Goal: Task Accomplishment & Management: Manage account settings

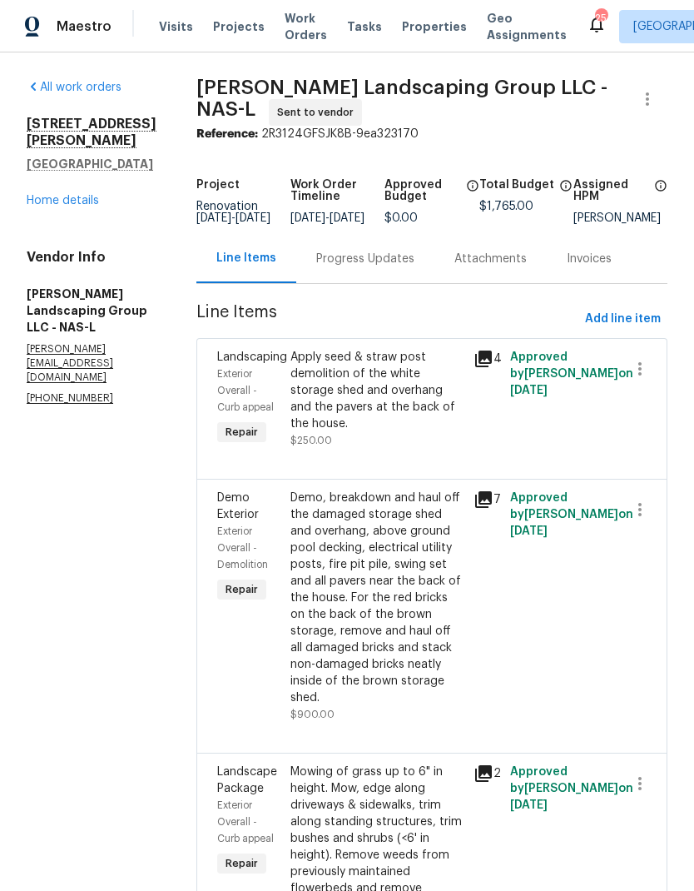
click at [287, 33] on span "Work Orders" at bounding box center [306, 26] width 42 height 33
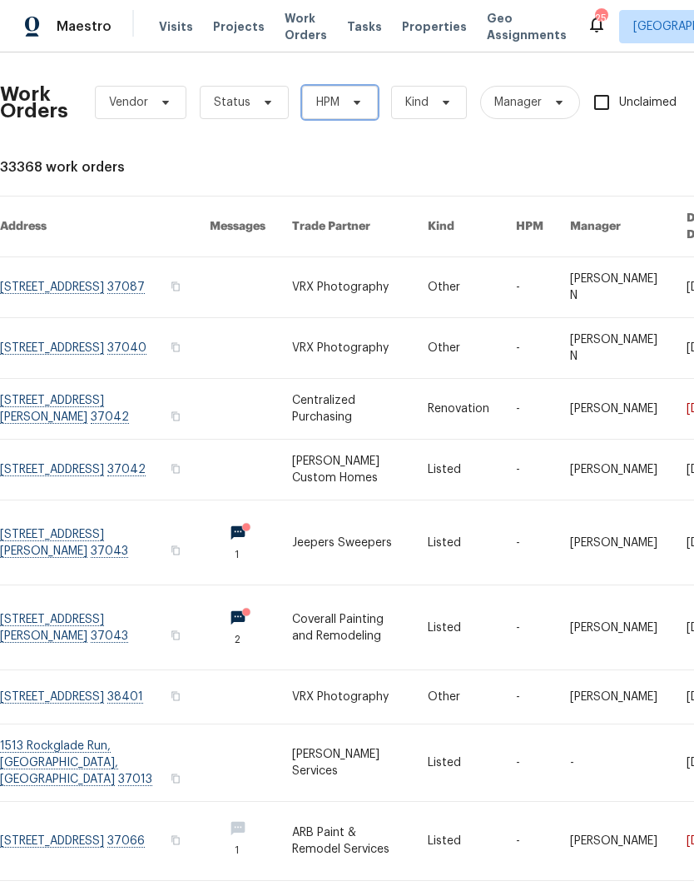
click at [338, 104] on span "HPM" at bounding box center [327, 102] width 23 height 17
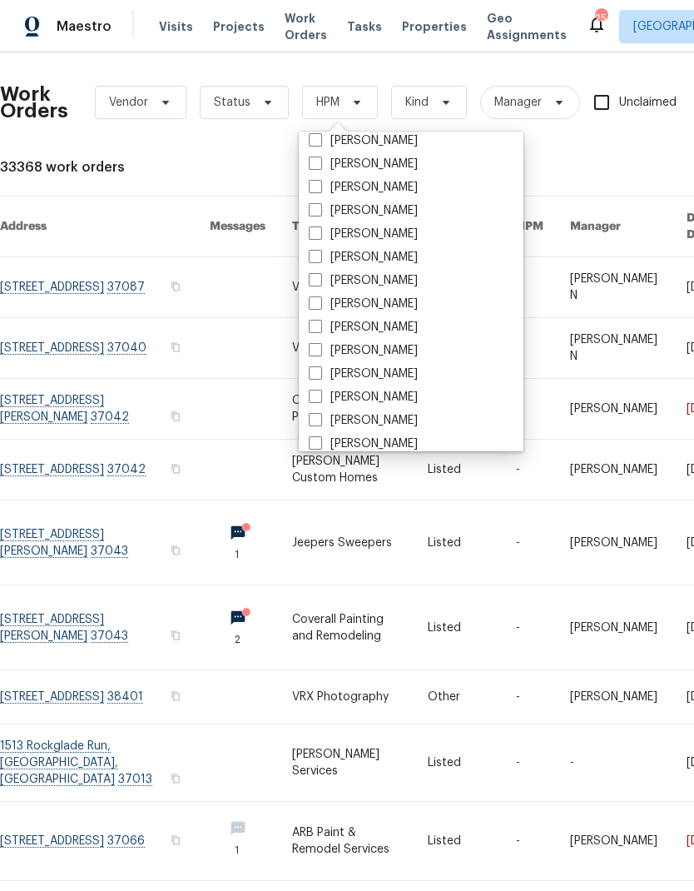
scroll to position [104, 0]
click at [318, 375] on span at bounding box center [315, 371] width 13 height 13
click at [318, 375] on input "[PERSON_NAME]" at bounding box center [314, 369] width 11 height 11
checkbox input "true"
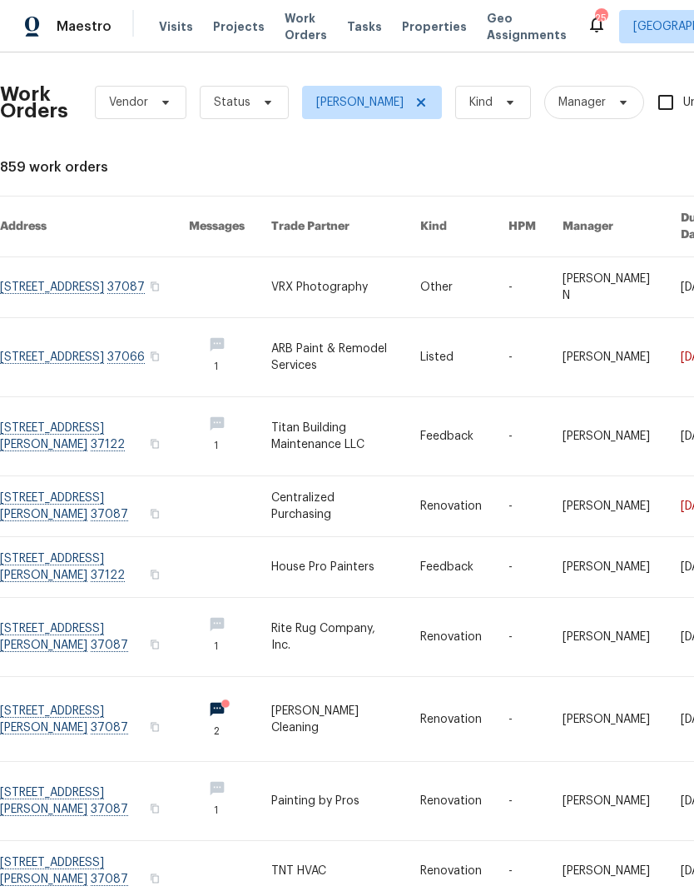
click at [268, 82] on div "Work Orders Vendor Status Eric Ovalle Kind Manager Unclaimed ​" at bounding box center [490, 102] width 981 height 73
click at [263, 105] on icon at bounding box center [267, 102] width 13 height 13
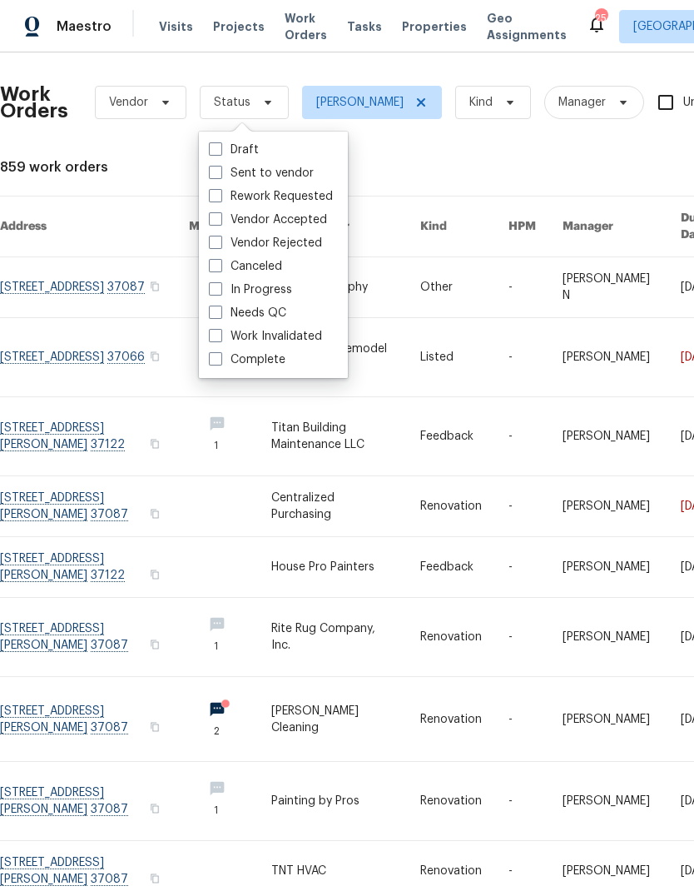
click at [251, 319] on label "Needs QC" at bounding box center [247, 313] width 77 height 17
click at [220, 315] on input "Needs QC" at bounding box center [214, 310] width 11 height 11
checkbox input "true"
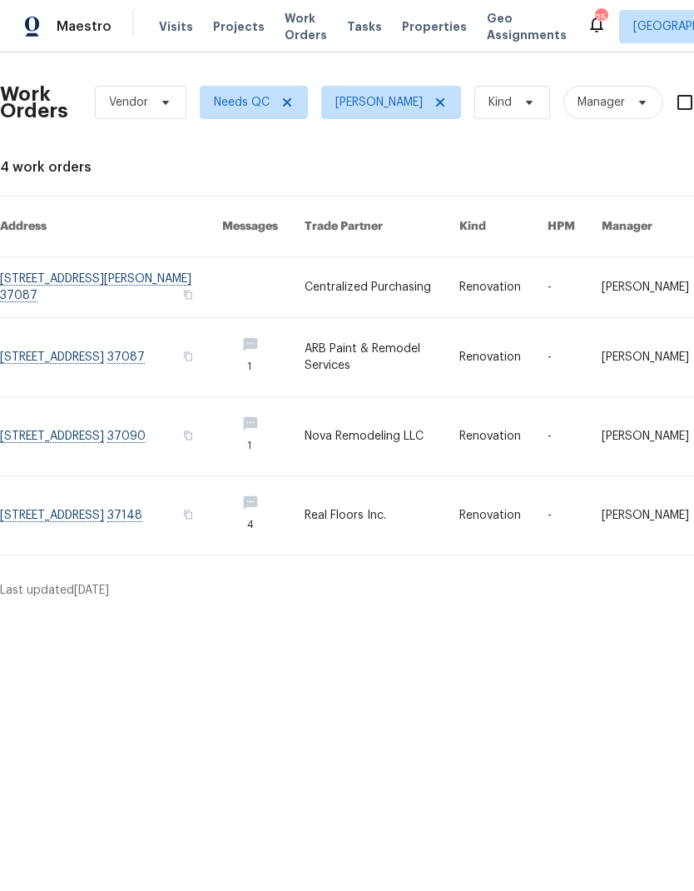
click at [384, 325] on link at bounding box center [382, 357] width 155 height 78
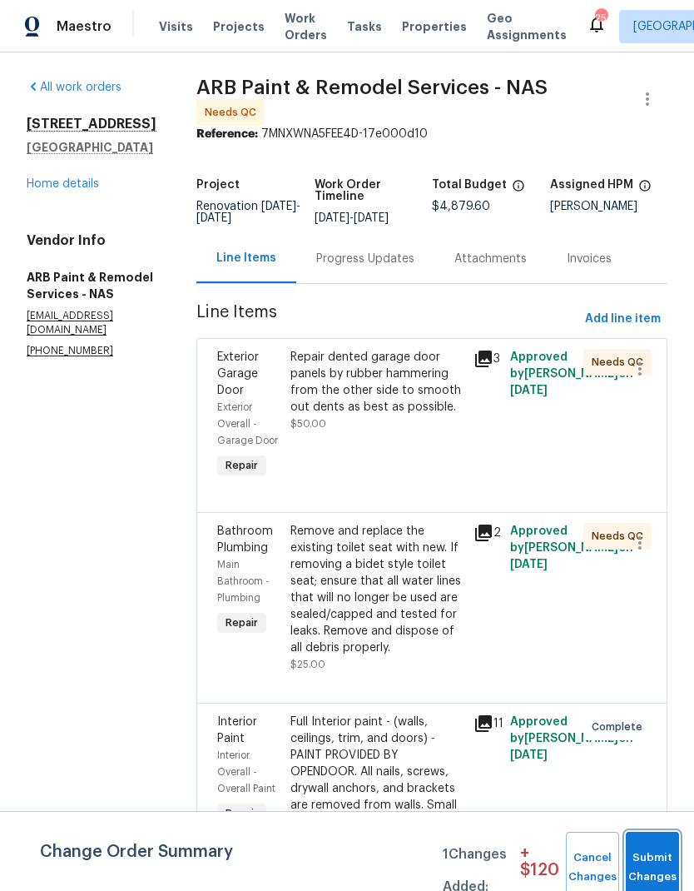
click at [655, 855] on button "Submit Changes" at bounding box center [652, 868] width 53 height 72
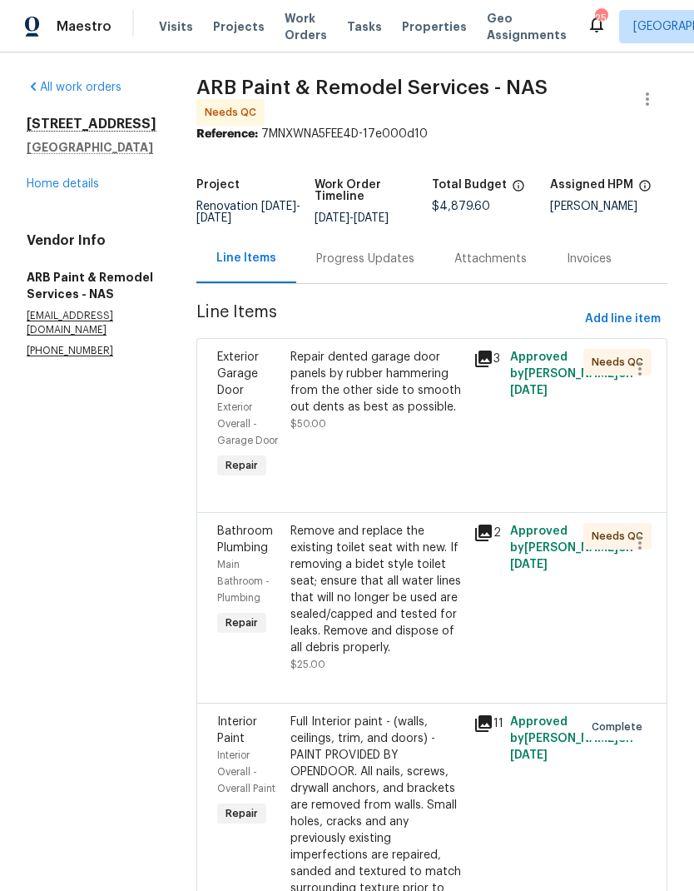
click at [382, 372] on div "Repair dented garage door panels by rubber hammering from the other side to smo…" at bounding box center [376, 382] width 173 height 67
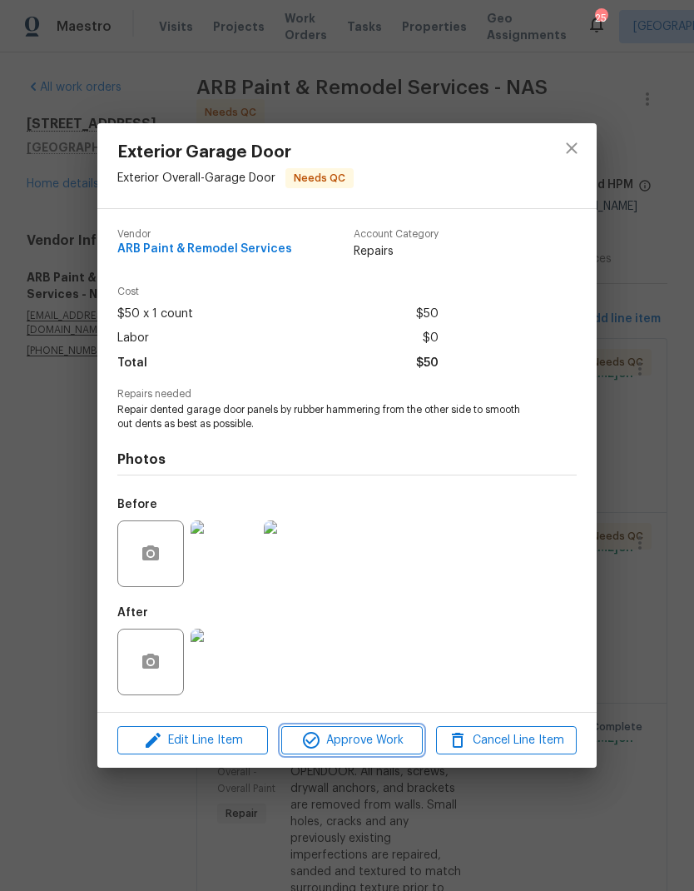
click at [360, 739] on span "Approve Work" at bounding box center [351, 740] width 131 height 21
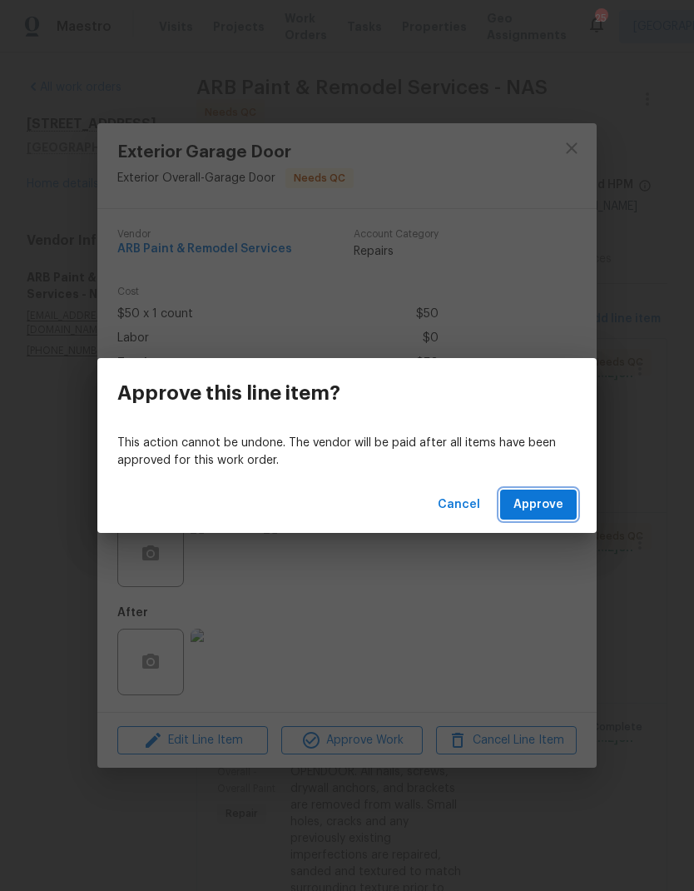
click at [539, 498] on span "Approve" at bounding box center [539, 504] width 50 height 21
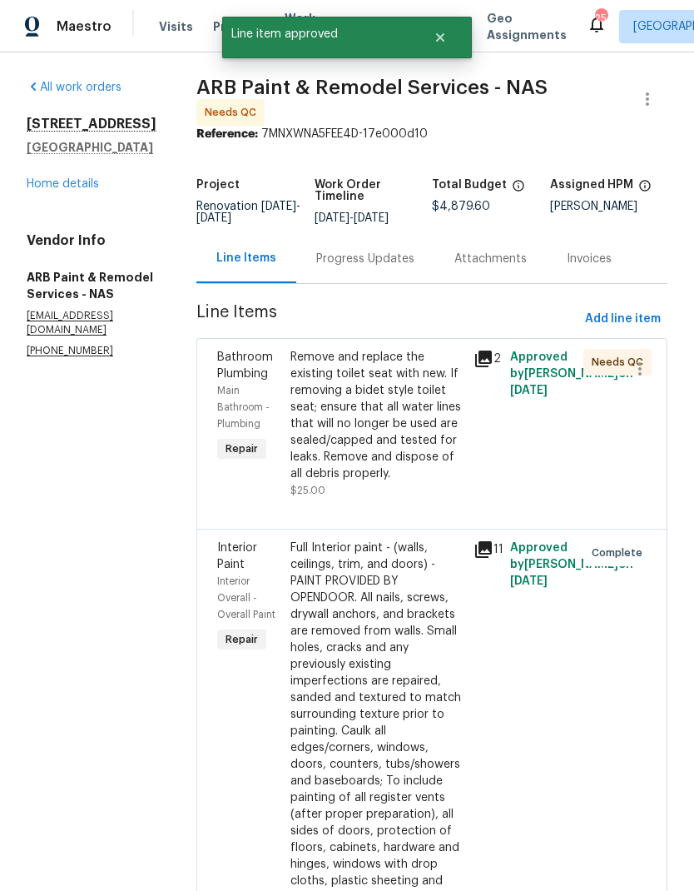
click at [365, 400] on div "Remove and replace the existing toilet seat with new. If removing a bidet style…" at bounding box center [376, 415] width 173 height 133
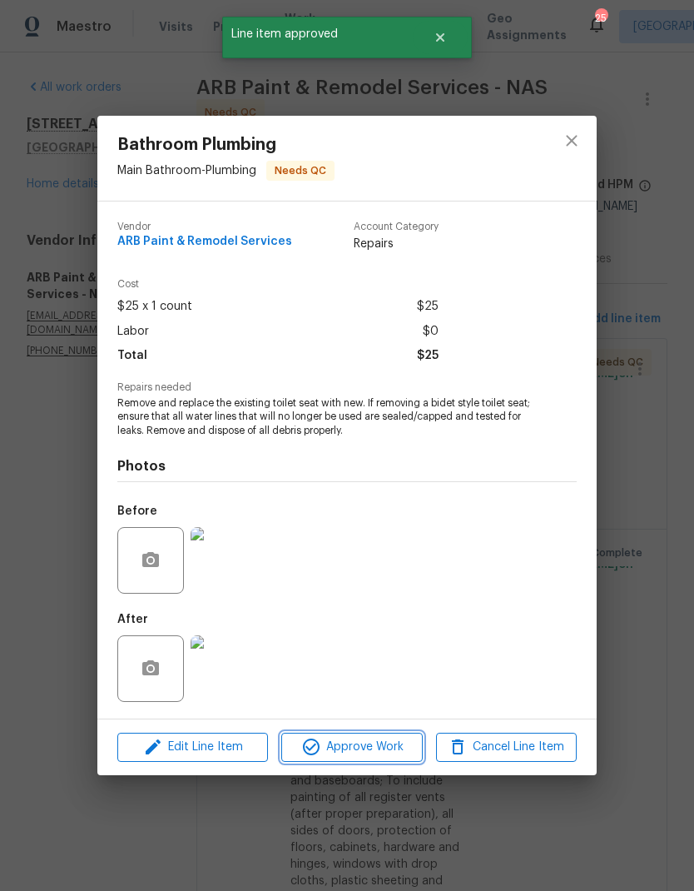
click at [355, 754] on span "Approve Work" at bounding box center [351, 747] width 131 height 21
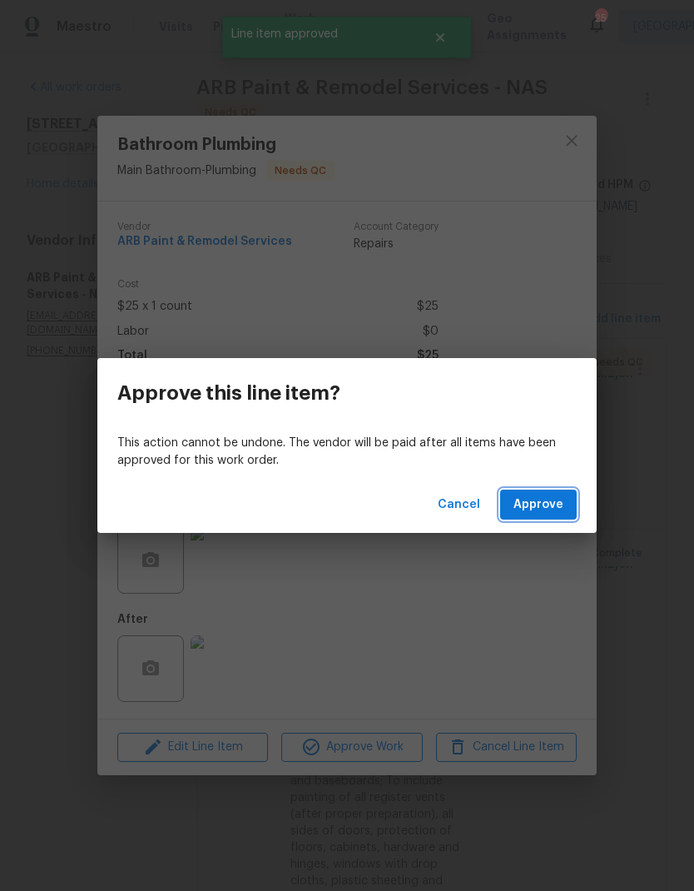
click at [539, 505] on span "Approve" at bounding box center [539, 504] width 50 height 21
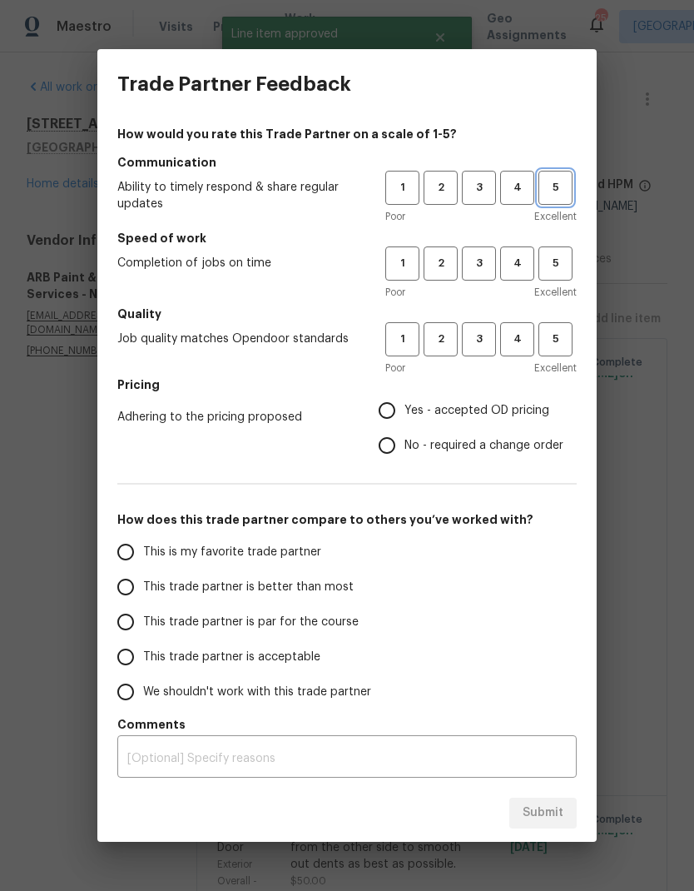
click at [554, 177] on button "5" at bounding box center [556, 188] width 34 height 34
click at [563, 264] on span "5" at bounding box center [555, 263] width 31 height 19
click at [570, 338] on span "5" at bounding box center [555, 339] width 31 height 19
click at [391, 410] on input "Yes - accepted OD pricing" at bounding box center [387, 410] width 35 height 35
radio input "true"
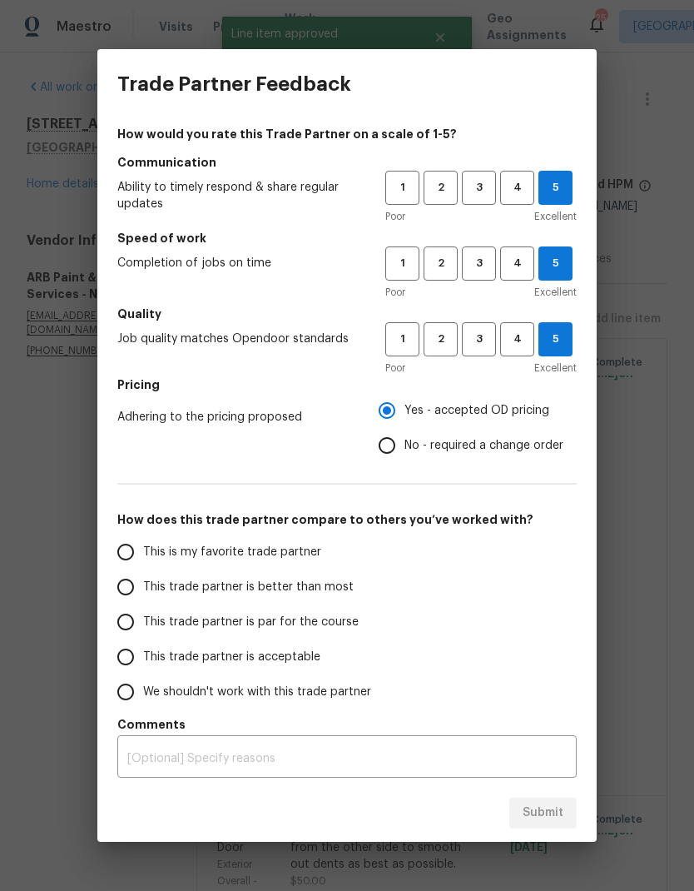
click at [119, 557] on input "This is my favorite trade partner" at bounding box center [125, 551] width 35 height 35
click at [536, 802] on span "Submit" at bounding box center [543, 812] width 41 height 21
radio input "true"
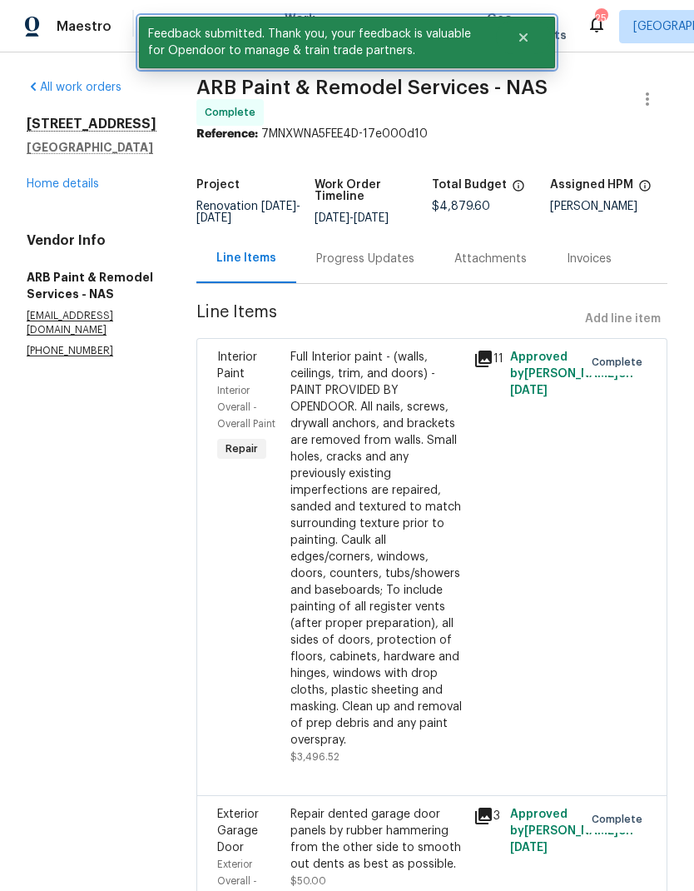
click at [526, 35] on icon "Close" at bounding box center [523, 37] width 8 height 8
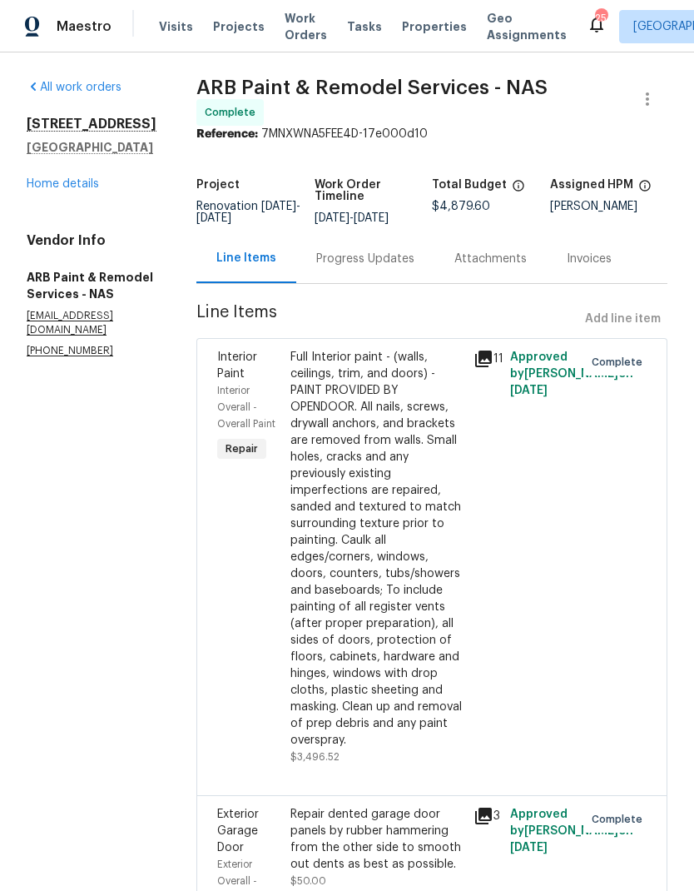
click at [294, 16] on span "Work Orders" at bounding box center [306, 26] width 42 height 33
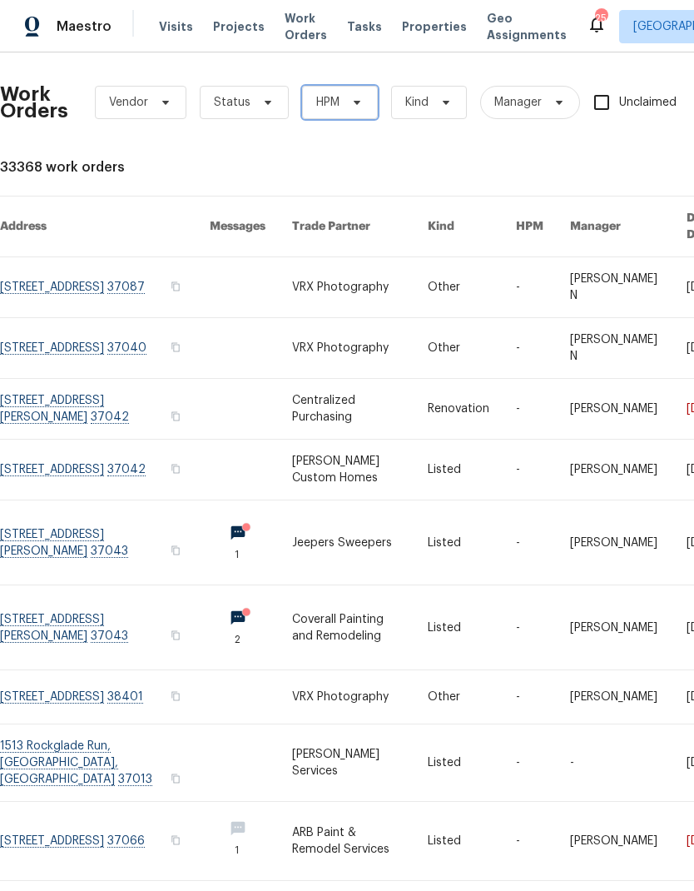
click at [352, 105] on icon at bounding box center [356, 102] width 13 height 13
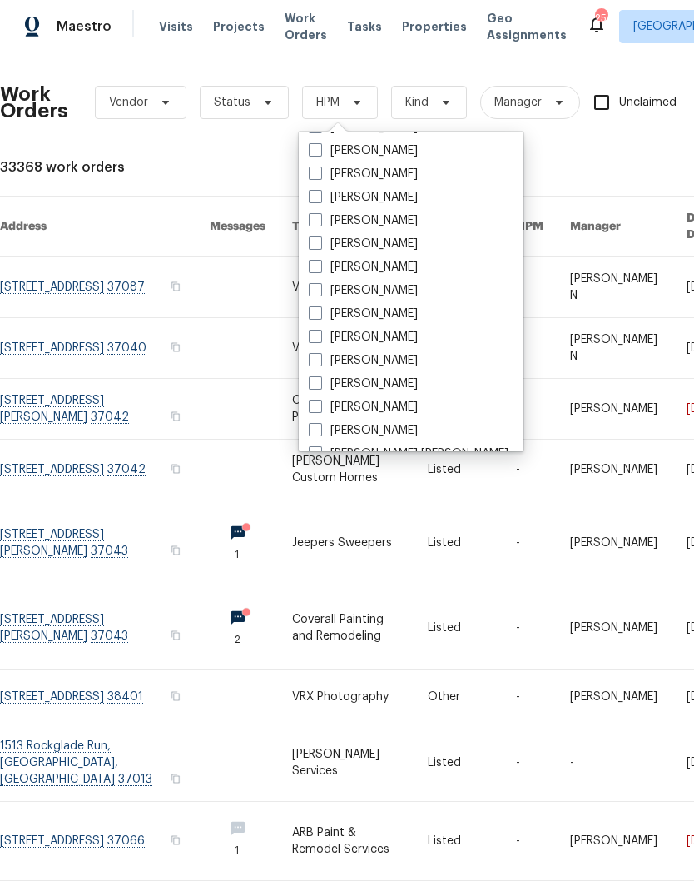
scroll to position [163, 0]
click at [377, 317] on label "[PERSON_NAME]" at bounding box center [363, 313] width 109 height 17
click at [320, 315] on input "[PERSON_NAME]" at bounding box center [314, 310] width 11 height 11
checkbox input "true"
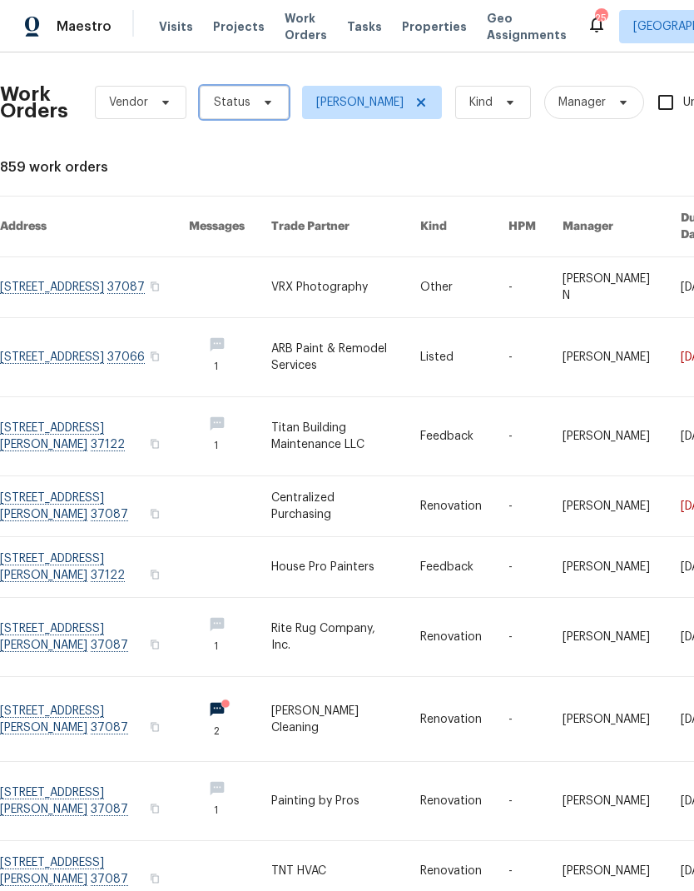
click at [266, 107] on icon at bounding box center [267, 102] width 13 height 13
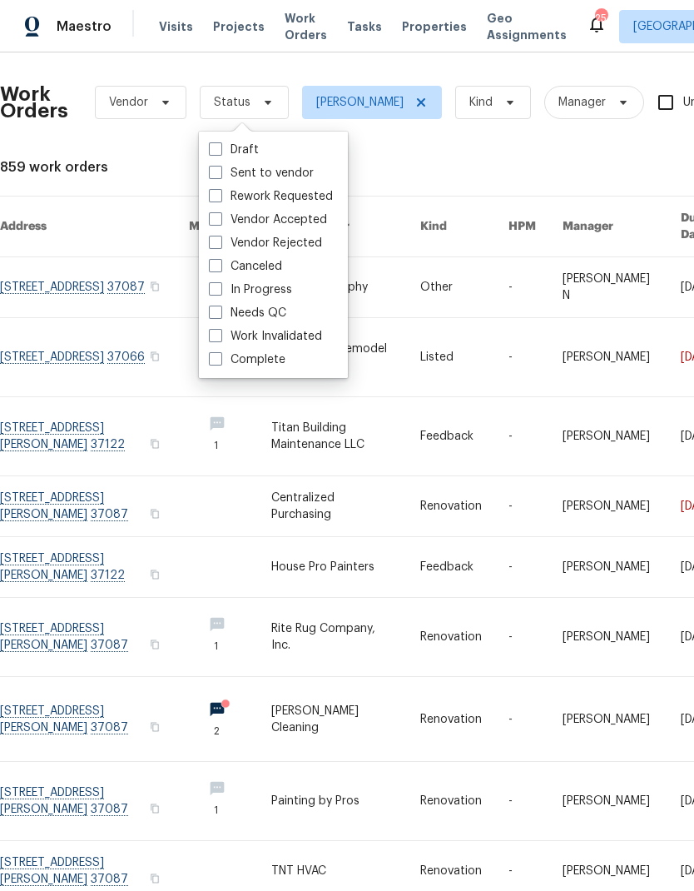
click at [256, 311] on label "Needs QC" at bounding box center [247, 313] width 77 height 17
click at [220, 311] on input "Needs QC" at bounding box center [214, 310] width 11 height 11
checkbox input "true"
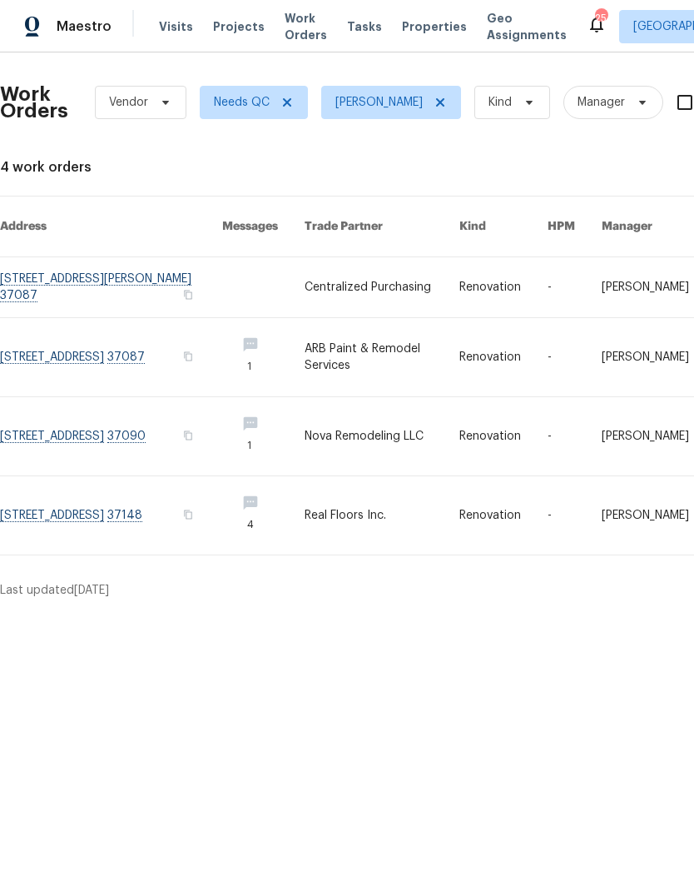
click at [372, 430] on link at bounding box center [382, 436] width 155 height 78
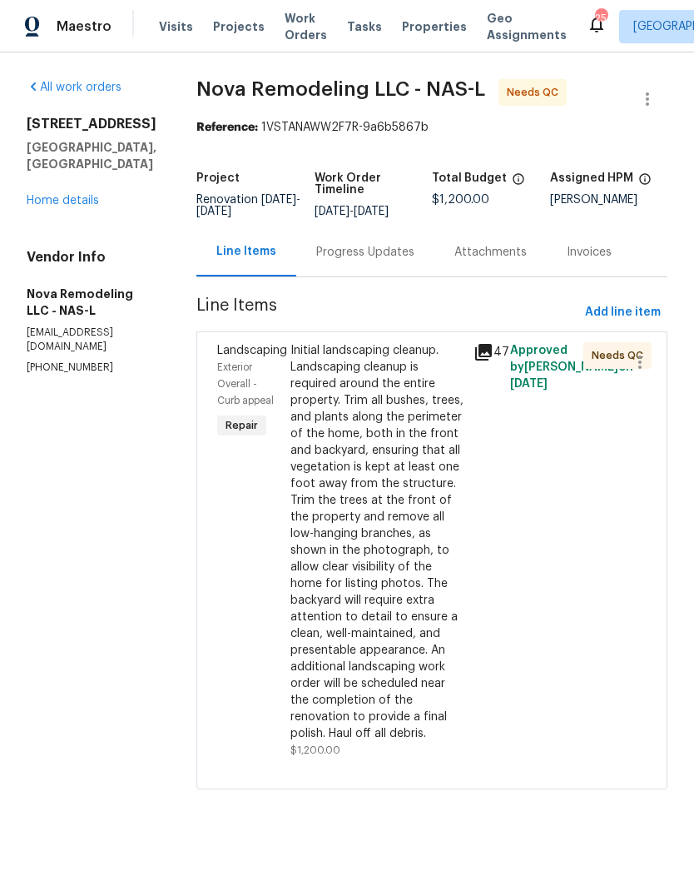
click at [423, 412] on div "Initial landscaping cleanup. Landscaping cleanup is required around the entire …" at bounding box center [376, 542] width 173 height 400
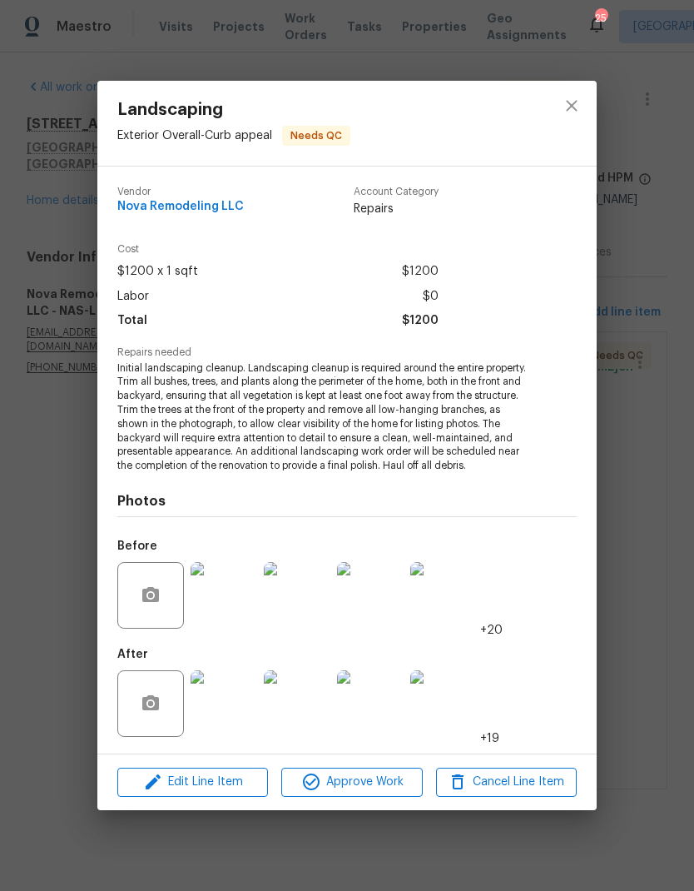
click at [218, 717] on img at bounding box center [224, 703] width 67 height 67
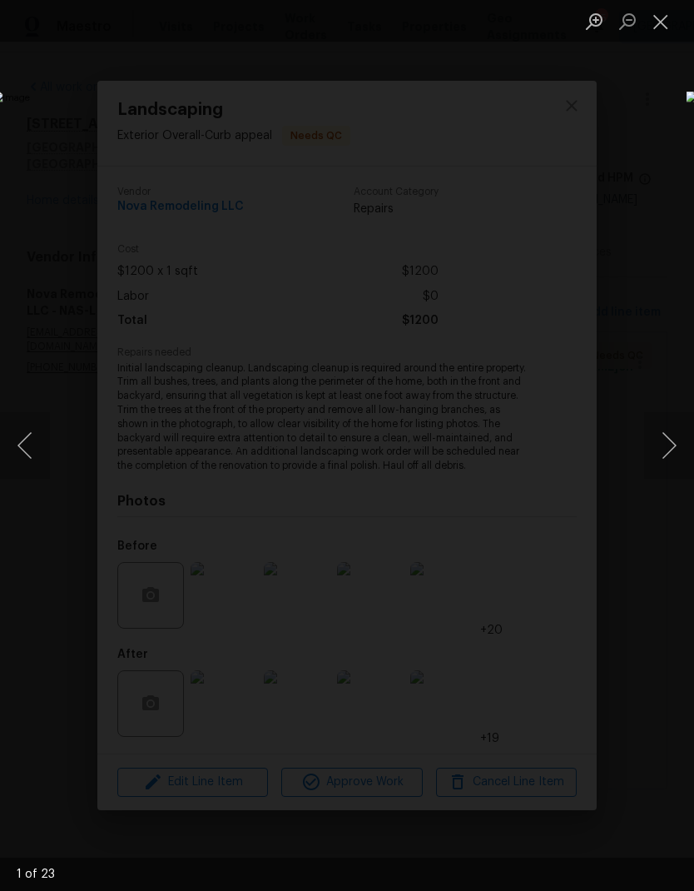
click at [683, 445] on button "Next image" at bounding box center [669, 445] width 50 height 67
click at [675, 440] on button "Next image" at bounding box center [669, 445] width 50 height 67
click at [668, 449] on button "Next image" at bounding box center [669, 445] width 50 height 67
click at [658, 445] on button "Next image" at bounding box center [669, 445] width 50 height 67
click at [651, 467] on button "Next image" at bounding box center [669, 445] width 50 height 67
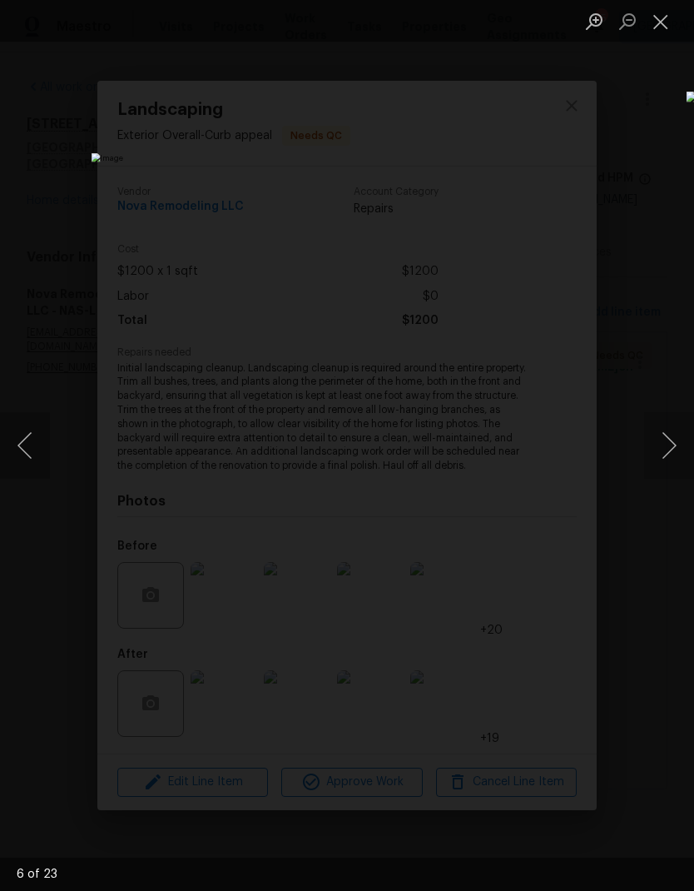
click at [663, 439] on button "Next image" at bounding box center [669, 445] width 50 height 67
click at [672, 433] on button "Next image" at bounding box center [669, 445] width 50 height 67
click at [672, 435] on button "Next image" at bounding box center [669, 445] width 50 height 67
click at [661, 453] on button "Next image" at bounding box center [669, 445] width 50 height 67
click at [669, 31] on button "Close lightbox" at bounding box center [660, 21] width 33 height 29
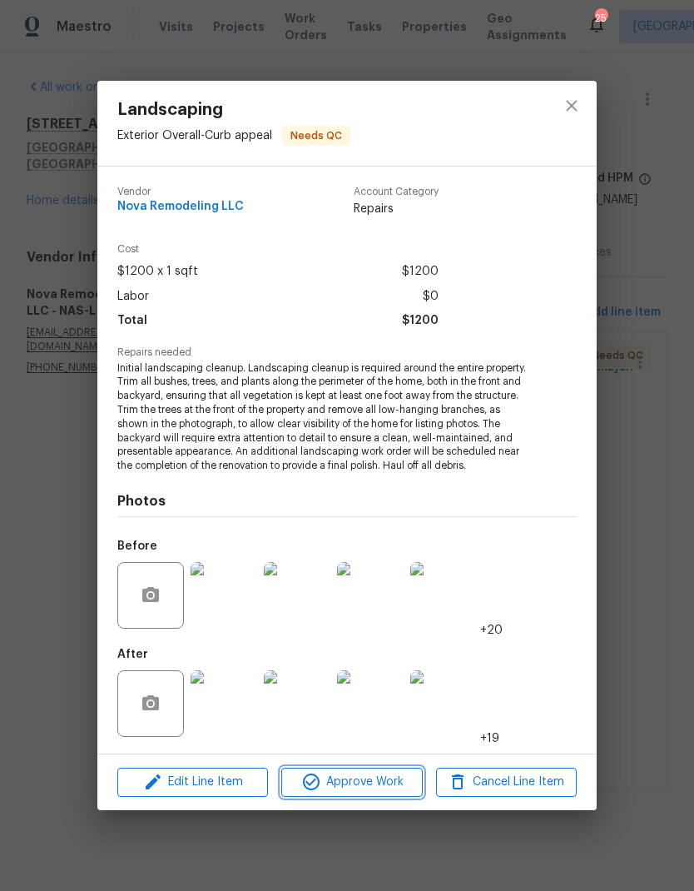
click at [365, 776] on span "Approve Work" at bounding box center [351, 782] width 131 height 21
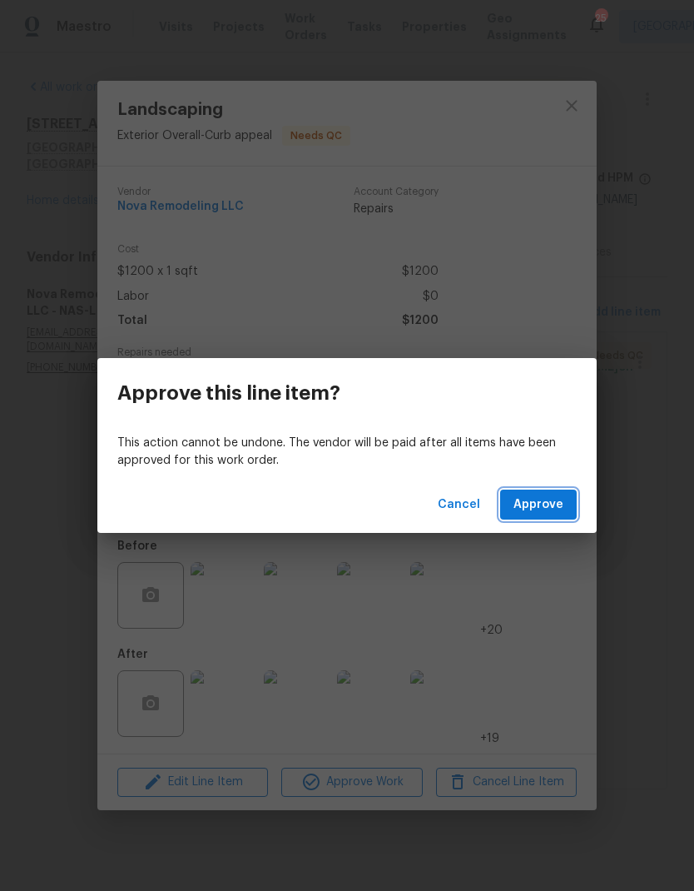
click at [544, 490] on button "Approve" at bounding box center [538, 504] width 77 height 31
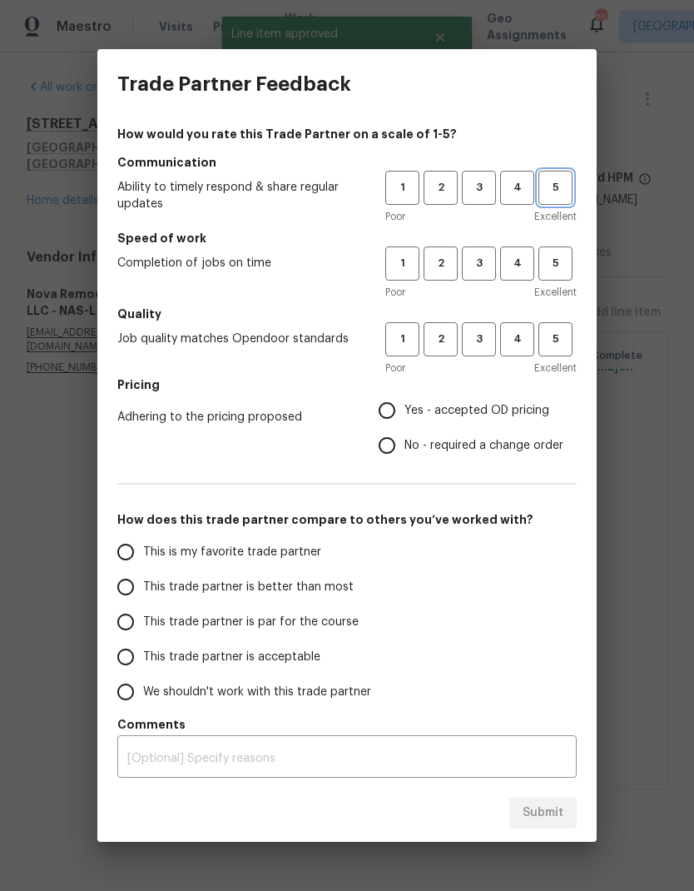
click at [553, 195] on span "5" at bounding box center [555, 187] width 31 height 19
click at [561, 271] on span "5" at bounding box center [555, 263] width 31 height 19
click at [564, 356] on button "5" at bounding box center [556, 339] width 34 height 34
click at [397, 410] on input "Yes - accepted OD pricing" at bounding box center [387, 410] width 35 height 35
radio input "true"
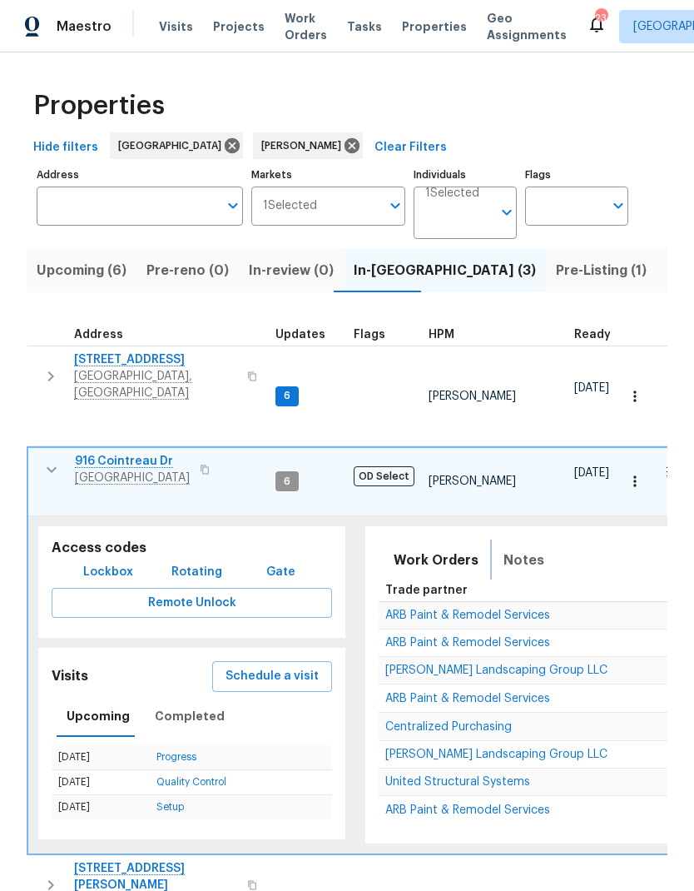
click at [514, 549] on span "Notes" at bounding box center [524, 560] width 41 height 23
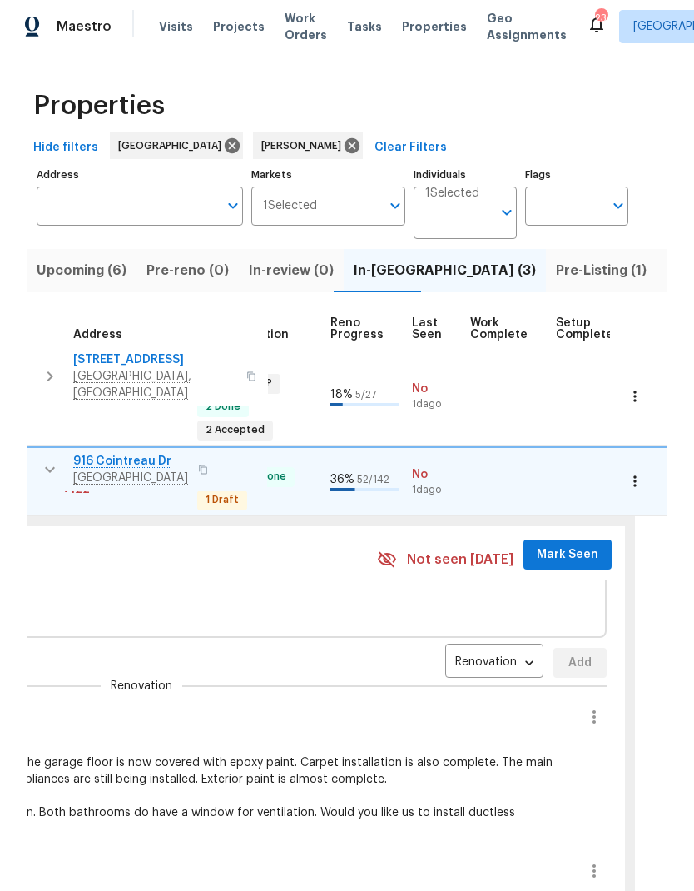
scroll to position [13, 700]
click at [587, 707] on icon "button" at bounding box center [597, 717] width 20 height 20
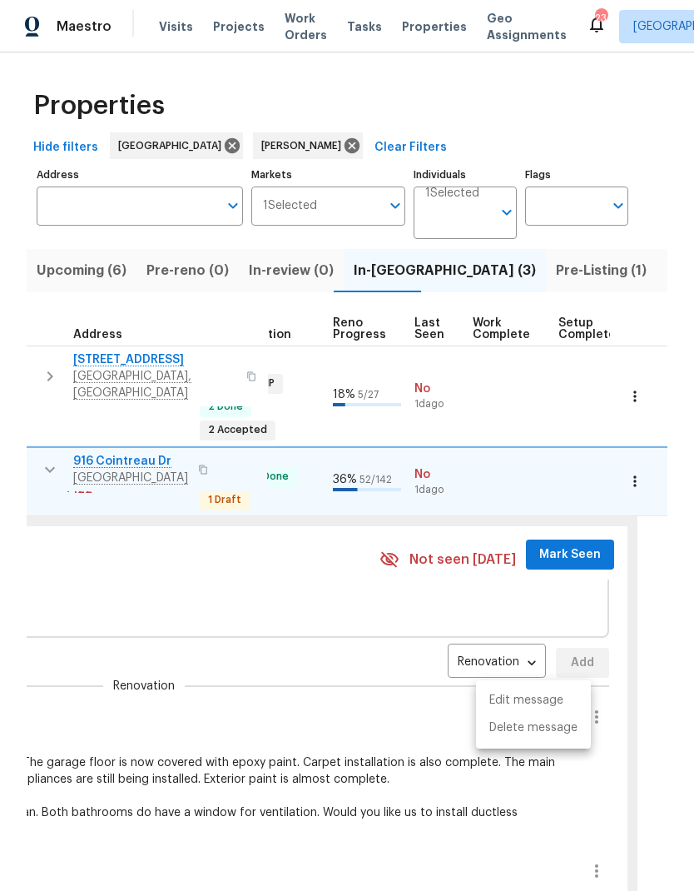
click at [510, 700] on li "Edit message" at bounding box center [533, 700] width 115 height 27
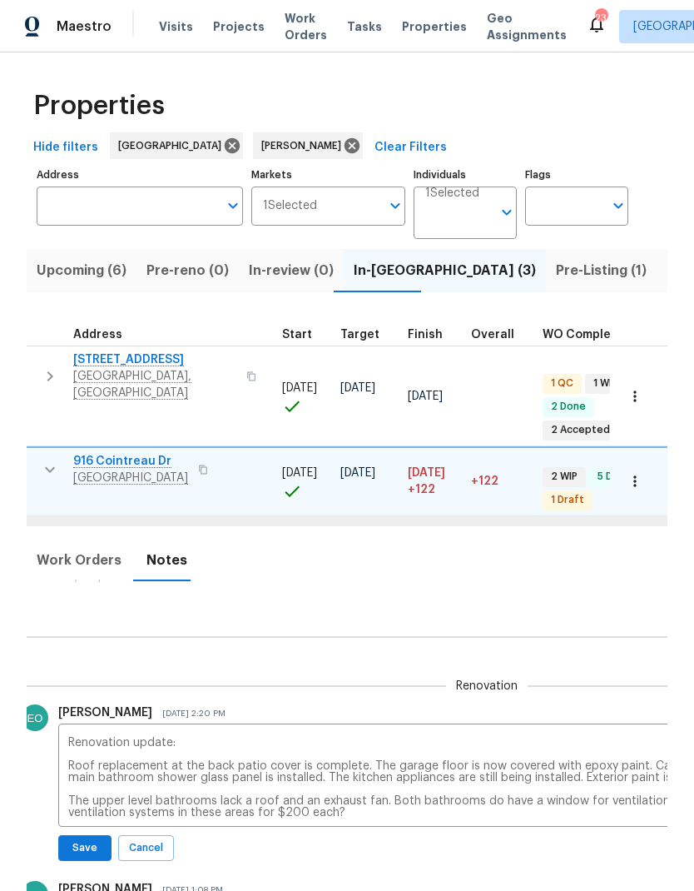
scroll to position [13, 355]
click at [70, 752] on textarea "Renovation update: Roof replacement at the back patio cover is complete. The ga…" at bounding box center [489, 778] width 839 height 82
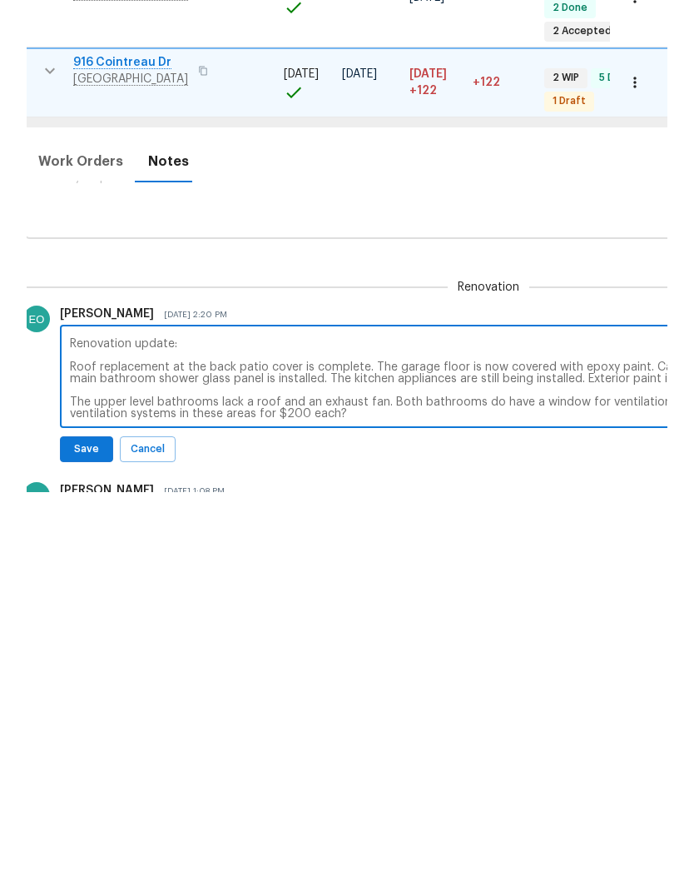
click at [70, 737] on textarea "Renovation update: Roof replacement at the back patio cover is complete. The ga…" at bounding box center [489, 778] width 839 height 82
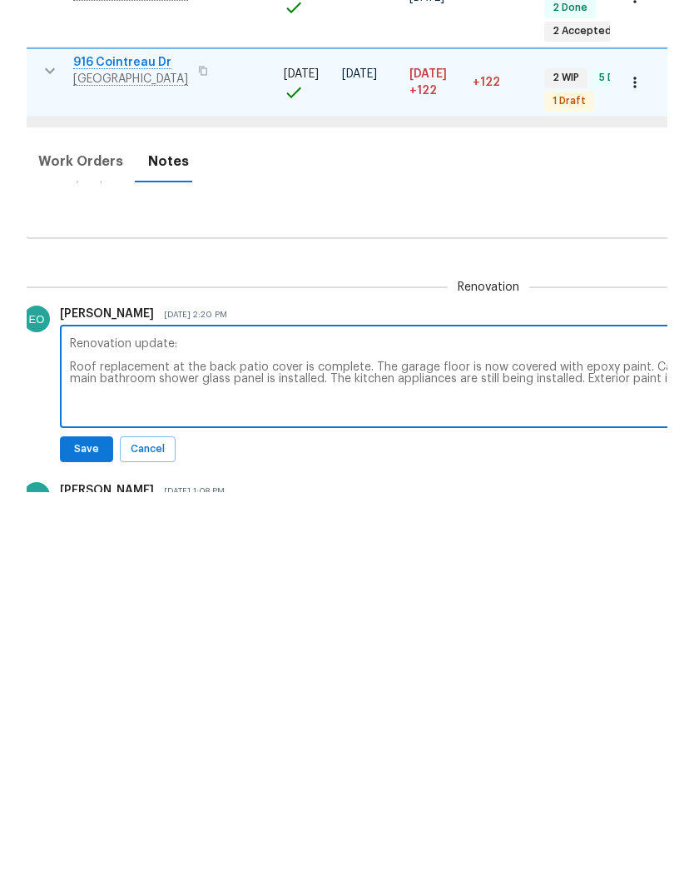
scroll to position [67, 0]
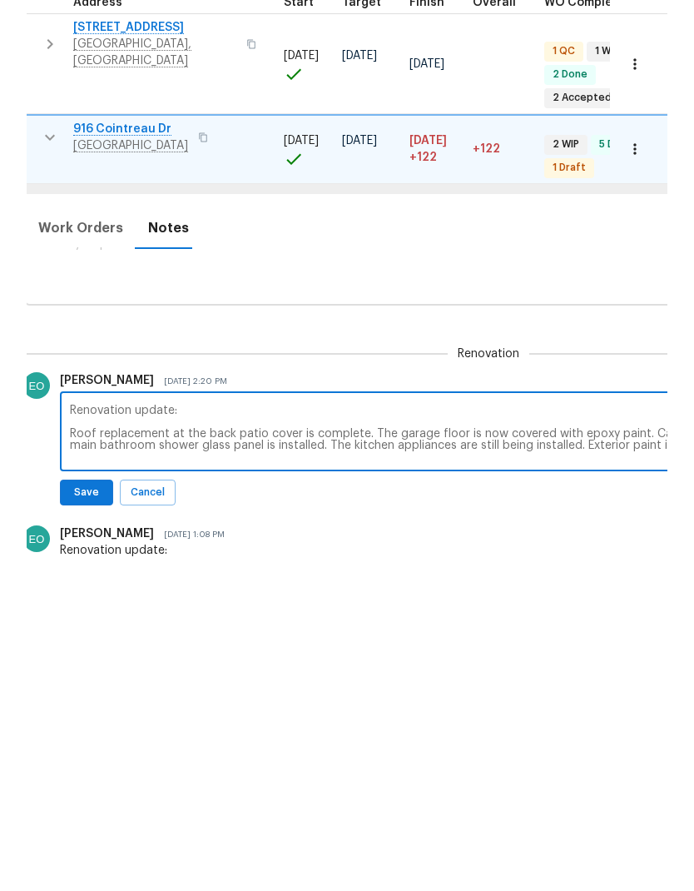
type textarea "Renovation update: Roof replacement at the back patio cover is complete. The ga…"
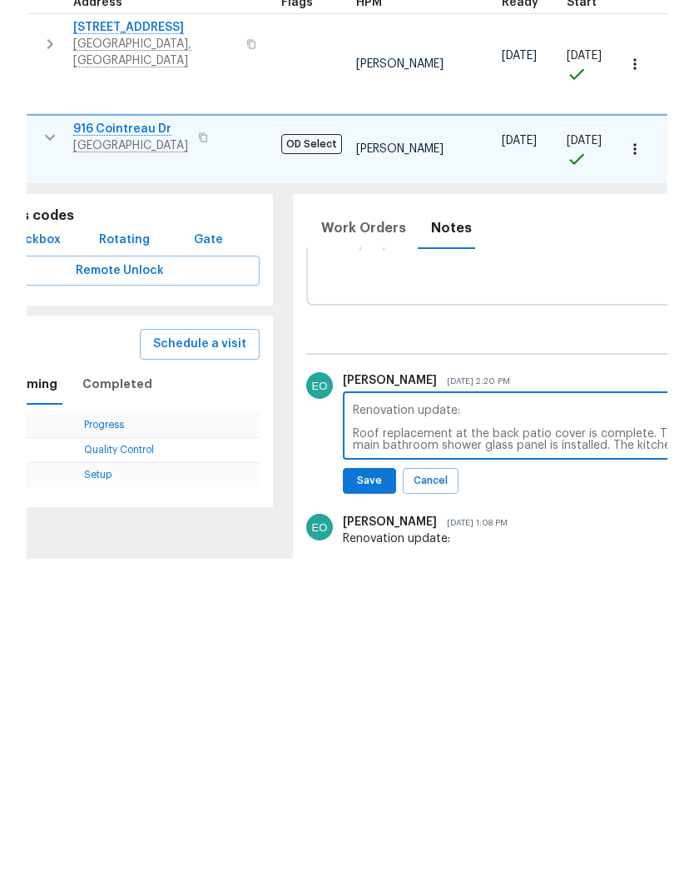
scroll to position [0, 70]
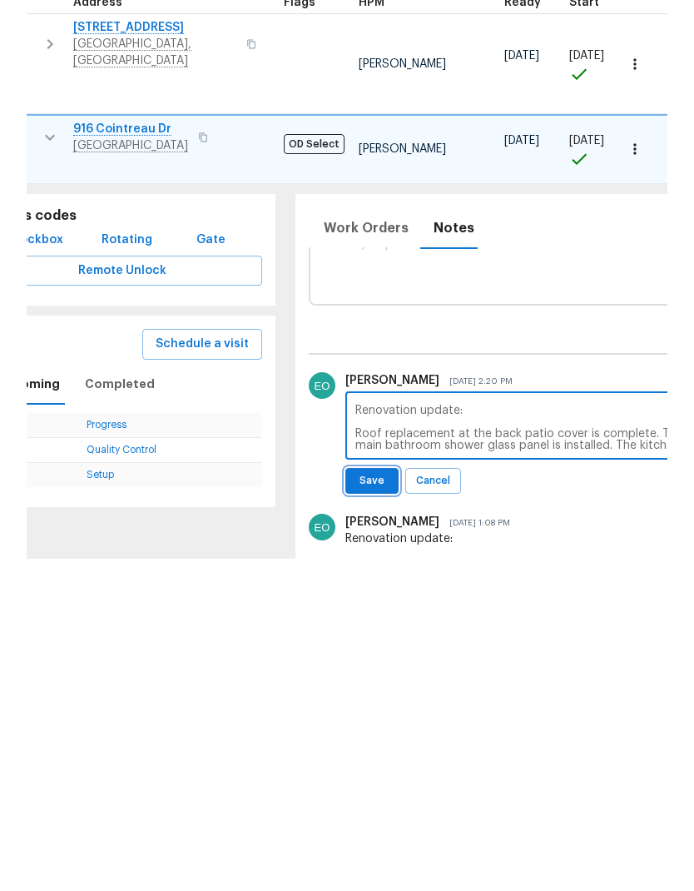
click at [359, 804] on span "Save" at bounding box center [372, 812] width 32 height 17
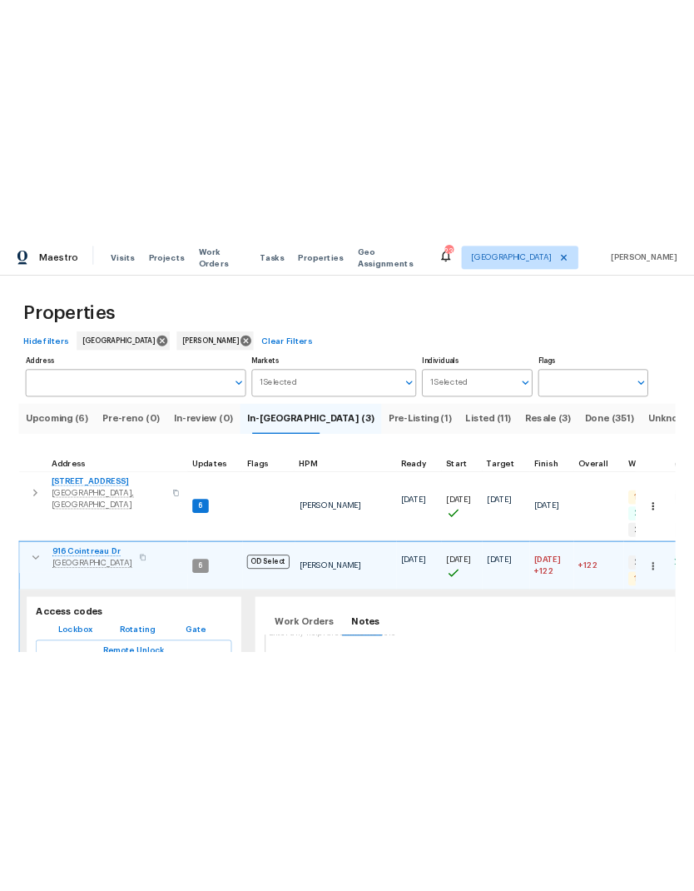
scroll to position [0, 0]
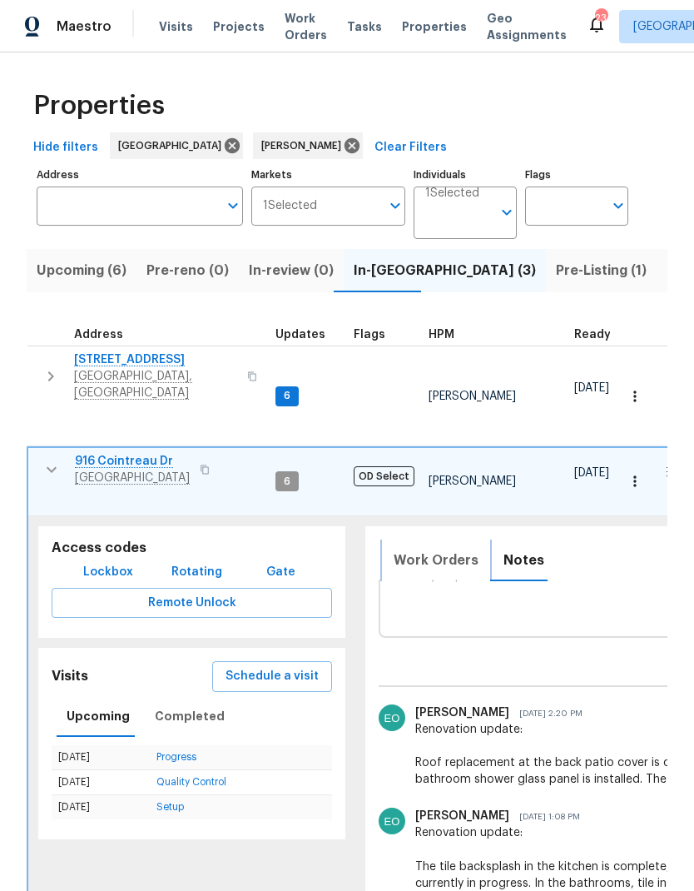
click at [422, 540] on button "Work Orders" at bounding box center [436, 560] width 105 height 40
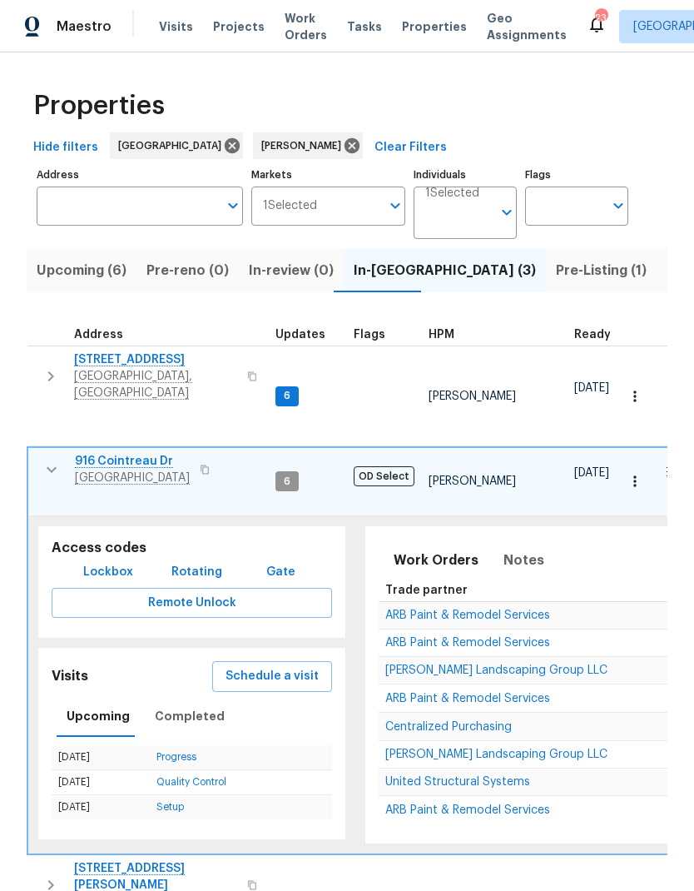
click at [480, 748] on span "Sandoval Landscaping Group LLC" at bounding box center [496, 754] width 222 height 12
click at [44, 459] on icon "button" at bounding box center [52, 469] width 20 height 20
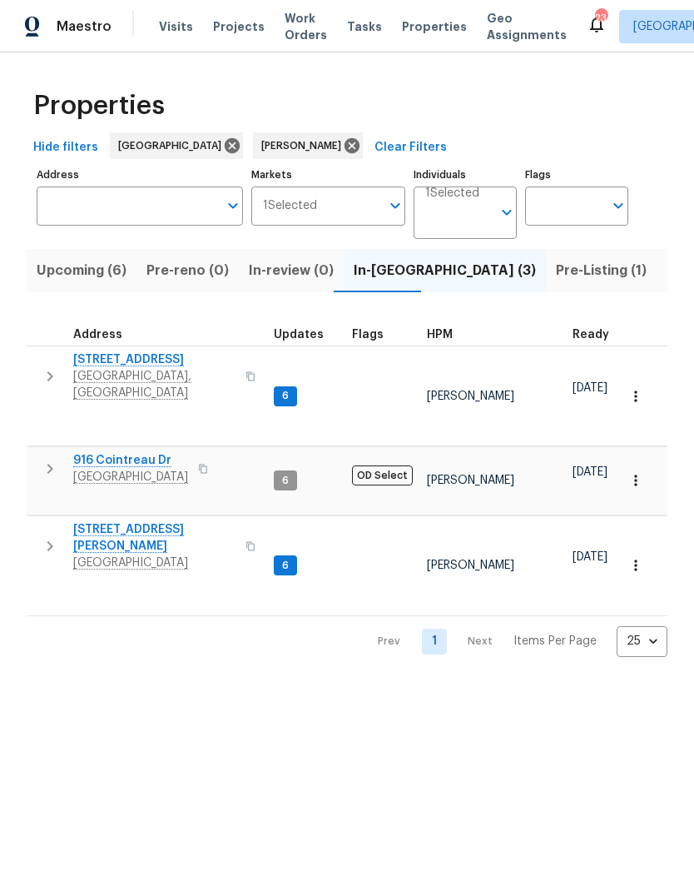
click at [49, 464] on icon "button" at bounding box center [50, 469] width 6 height 10
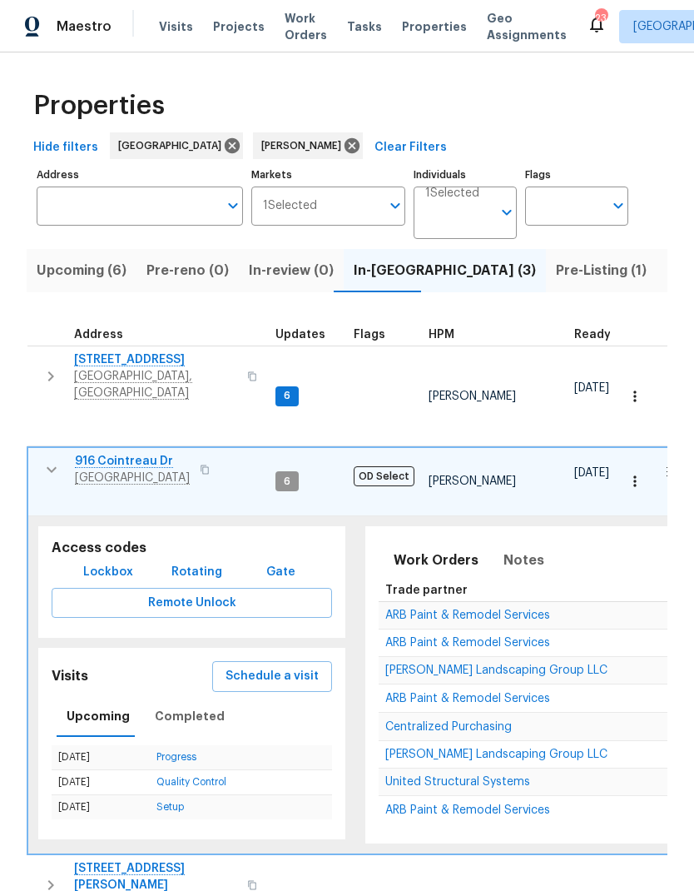
click at [411, 748] on span "Sandoval Landscaping Group LLC" at bounding box center [496, 754] width 222 height 12
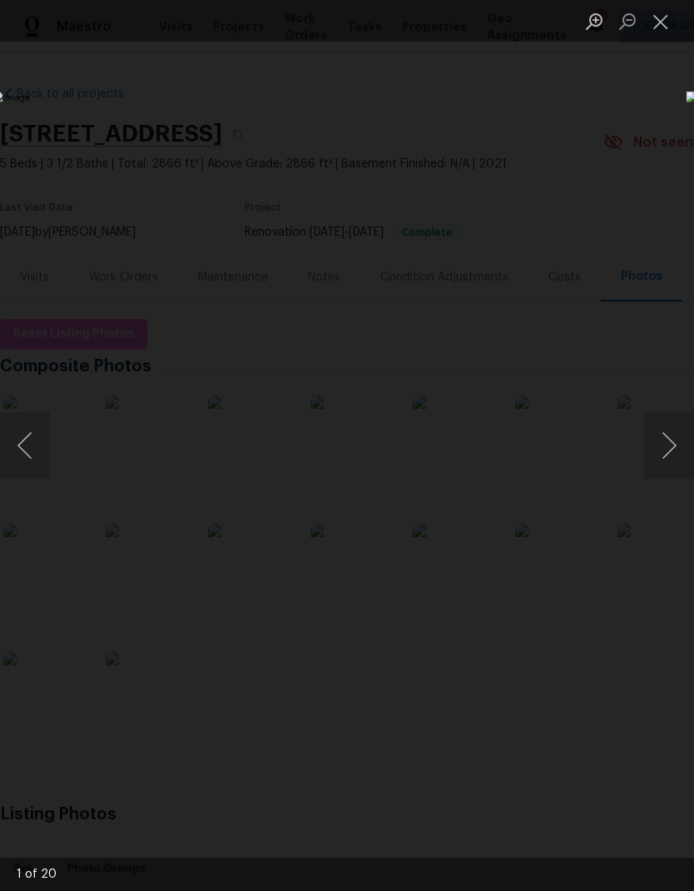
click at [670, 444] on button "Next image" at bounding box center [669, 445] width 50 height 67
click at [666, 446] on button "Next image" at bounding box center [669, 445] width 50 height 67
click at [658, 448] on button "Next image" at bounding box center [669, 445] width 50 height 67
click at [657, 454] on button "Next image" at bounding box center [669, 445] width 50 height 67
click at [649, 450] on button "Next image" at bounding box center [669, 445] width 50 height 67
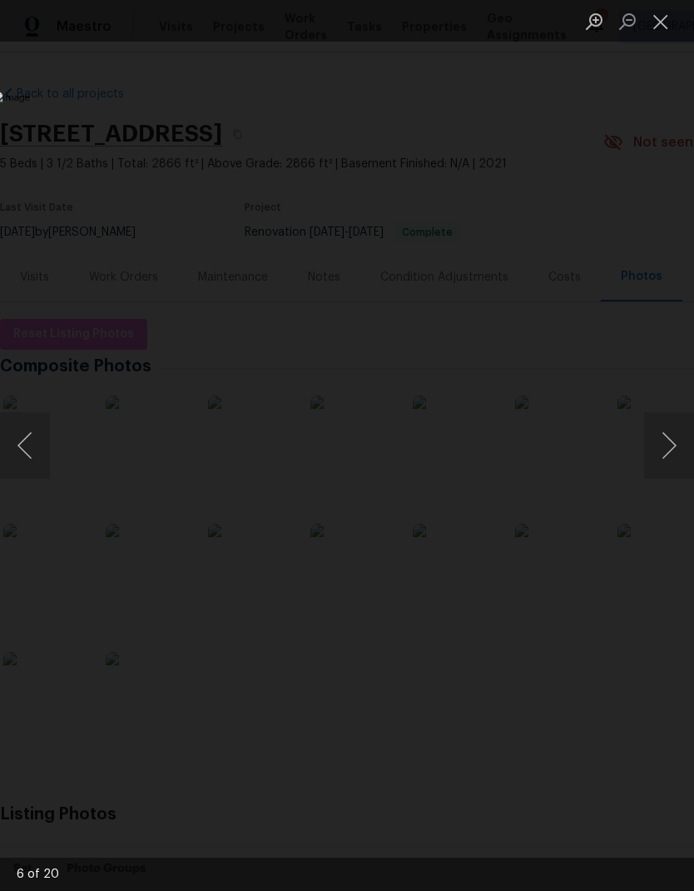
click at [659, 443] on button "Next image" at bounding box center [669, 445] width 50 height 67
click at [656, 453] on button "Next image" at bounding box center [669, 445] width 50 height 67
click at [650, 454] on button "Next image" at bounding box center [669, 445] width 50 height 67
click at [653, 467] on button "Next image" at bounding box center [669, 445] width 50 height 67
click at [653, 461] on button "Next image" at bounding box center [669, 445] width 50 height 67
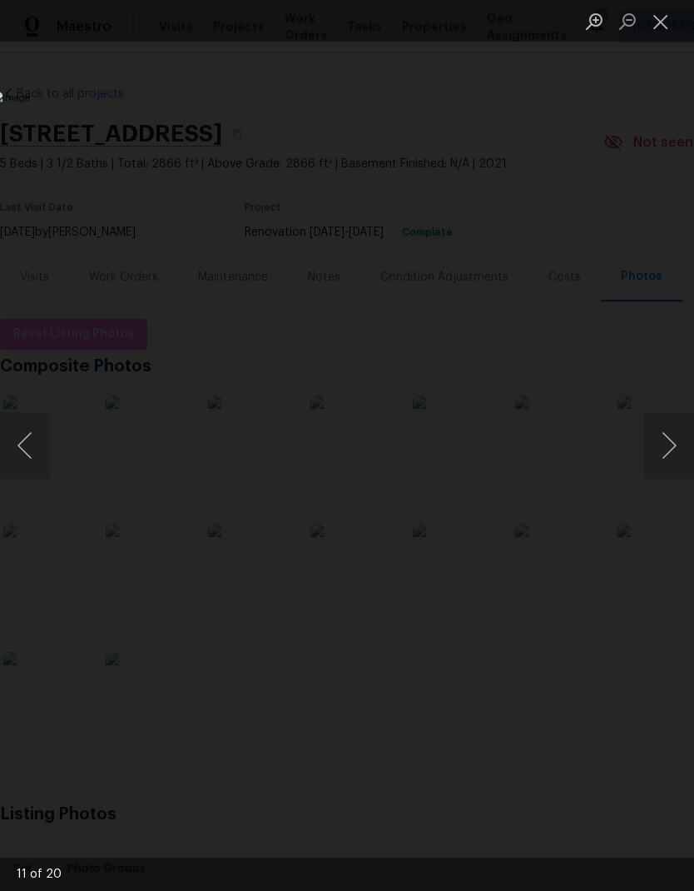
click at [544, 467] on img "Lightbox" at bounding box center [269, 446] width 552 height 708
click at [668, 433] on button "Next image" at bounding box center [669, 445] width 50 height 67
click at [664, 450] on button "Next image" at bounding box center [669, 445] width 50 height 67
click at [668, 449] on button "Next image" at bounding box center [669, 445] width 50 height 67
click at [685, 449] on button "Next image" at bounding box center [669, 445] width 50 height 67
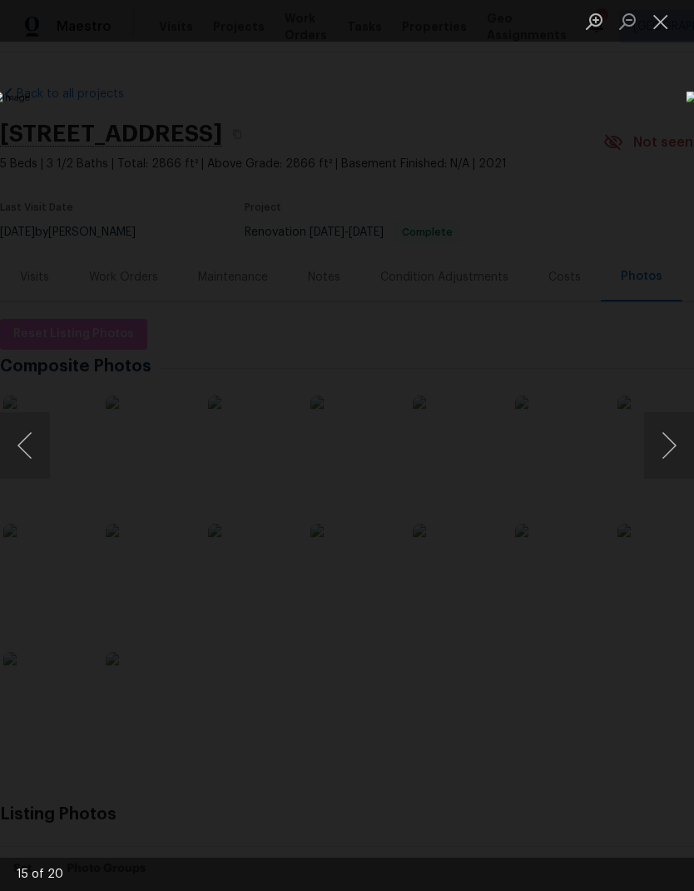
click at [652, 473] on button "Next image" at bounding box center [669, 445] width 50 height 67
click at [677, 26] on button "Close lightbox" at bounding box center [660, 21] width 33 height 29
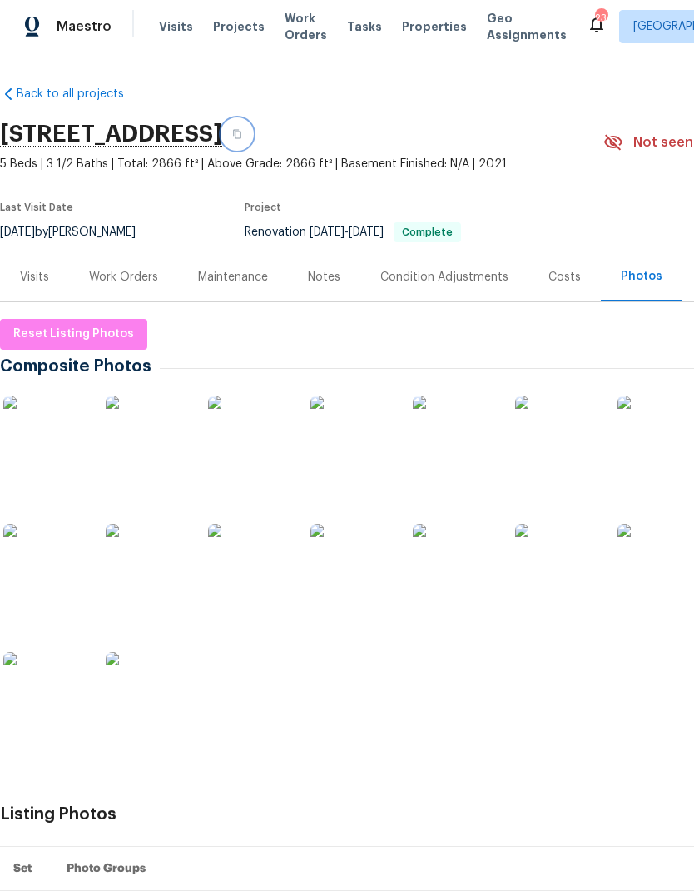
click at [242, 130] on icon "button" at bounding box center [237, 134] width 10 height 10
click at [30, 447] on img at bounding box center [44, 436] width 83 height 83
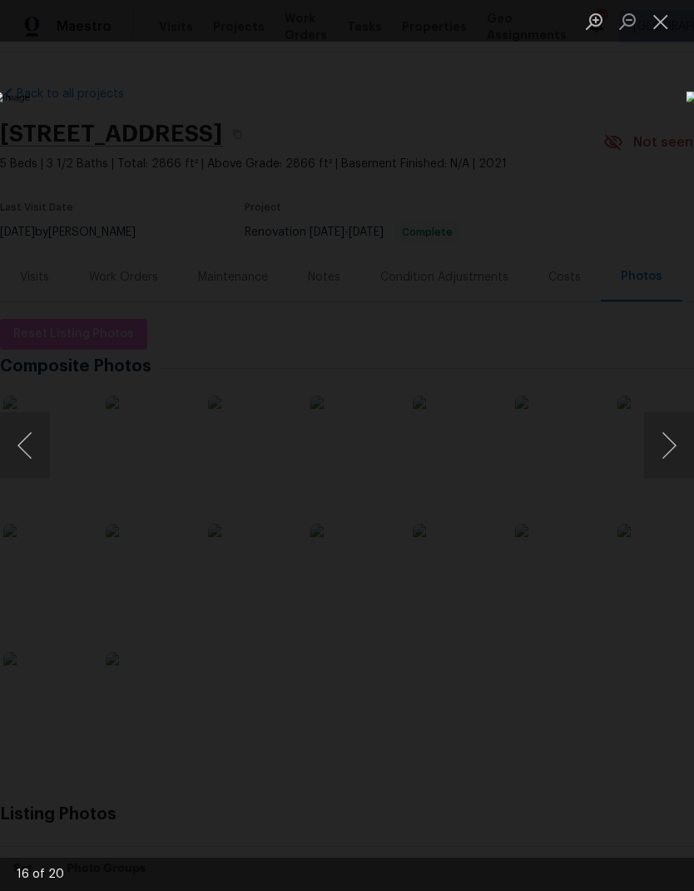
click at [664, 454] on button "Next image" at bounding box center [669, 445] width 50 height 67
click at [668, 456] on button "Next image" at bounding box center [669, 445] width 50 height 67
click at [673, 462] on button "Next image" at bounding box center [669, 445] width 50 height 67
click at [663, 449] on button "Next image" at bounding box center [669, 445] width 50 height 67
click at [666, 454] on button "Next image" at bounding box center [669, 445] width 50 height 67
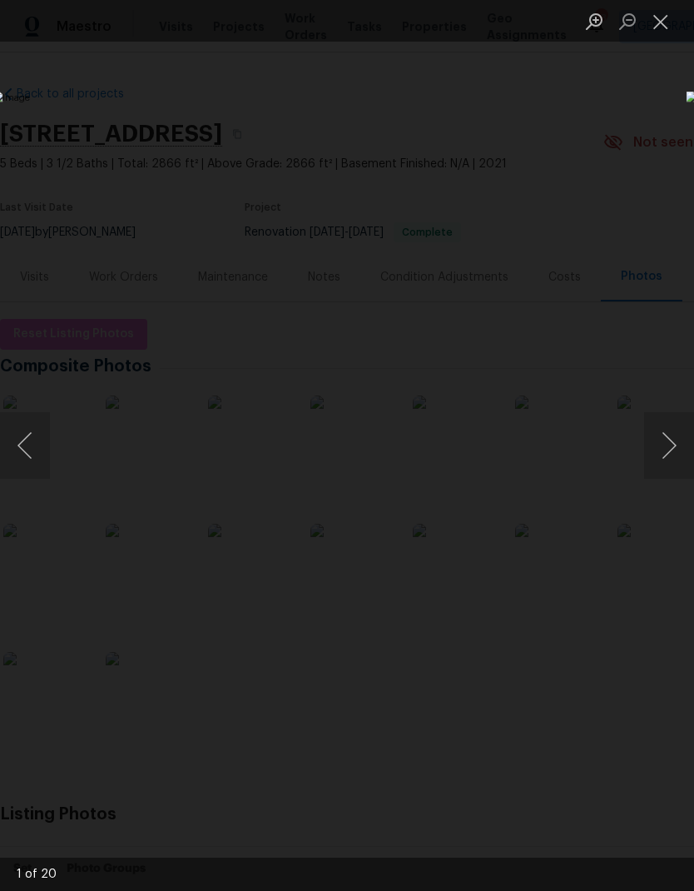
click at [678, 454] on button "Next image" at bounding box center [669, 445] width 50 height 67
click at [673, 458] on button "Next image" at bounding box center [669, 445] width 50 height 67
click at [668, 449] on button "Next image" at bounding box center [669, 445] width 50 height 67
click at [663, 446] on button "Next image" at bounding box center [669, 445] width 50 height 67
click at [667, 443] on button "Next image" at bounding box center [669, 445] width 50 height 67
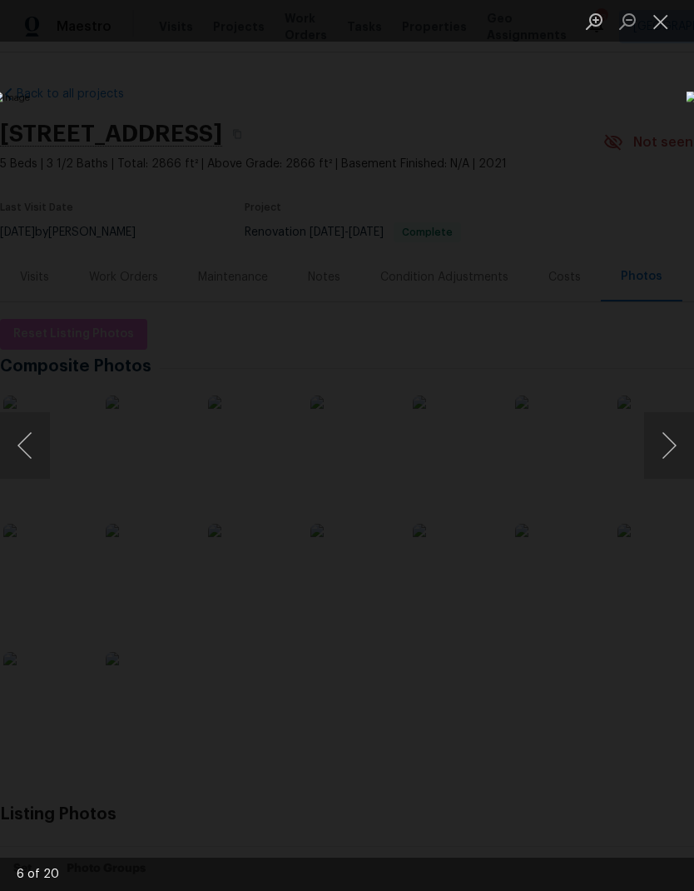
click at [673, 459] on button "Next image" at bounding box center [669, 445] width 50 height 67
click at [662, 444] on button "Next image" at bounding box center [669, 445] width 50 height 67
click at [677, 437] on button "Next image" at bounding box center [669, 445] width 50 height 67
click at [666, 449] on button "Next image" at bounding box center [669, 445] width 50 height 67
click at [653, 449] on button "Next image" at bounding box center [669, 445] width 50 height 67
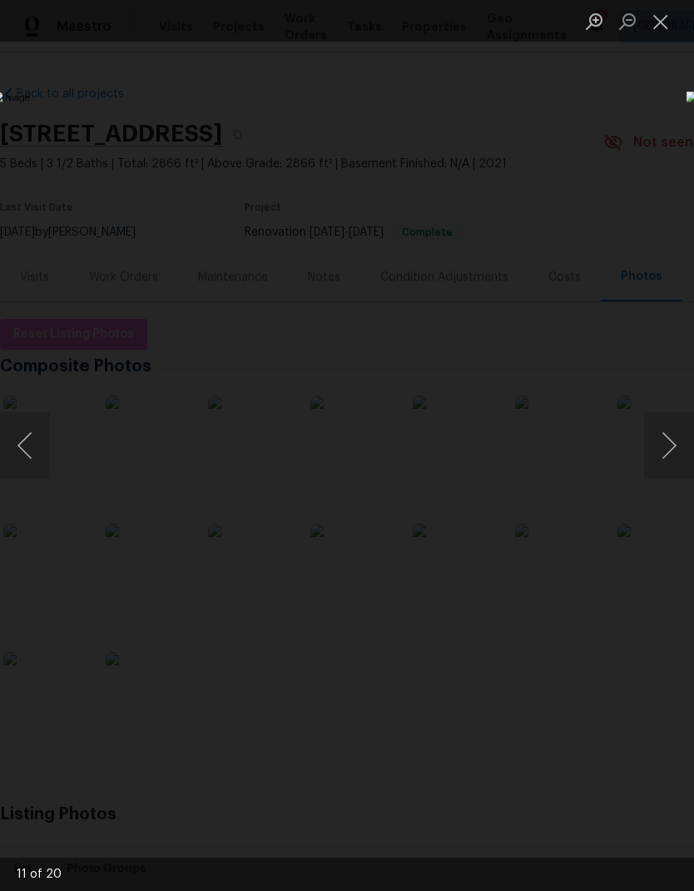
click at [668, 437] on button "Next image" at bounding box center [669, 445] width 50 height 67
click at [663, 444] on button "Next image" at bounding box center [669, 445] width 50 height 67
click at [656, 437] on button "Next image" at bounding box center [669, 445] width 50 height 67
click at [662, 444] on button "Next image" at bounding box center [669, 445] width 50 height 67
click at [657, 33] on button "Close lightbox" at bounding box center [660, 21] width 33 height 29
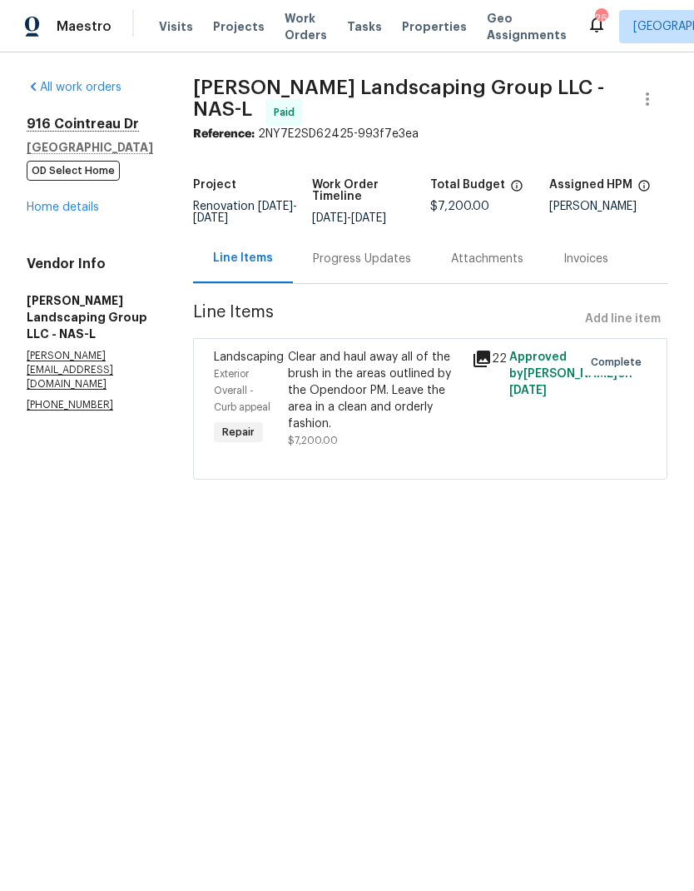
click at [36, 211] on link "Home details" at bounding box center [63, 207] width 72 height 12
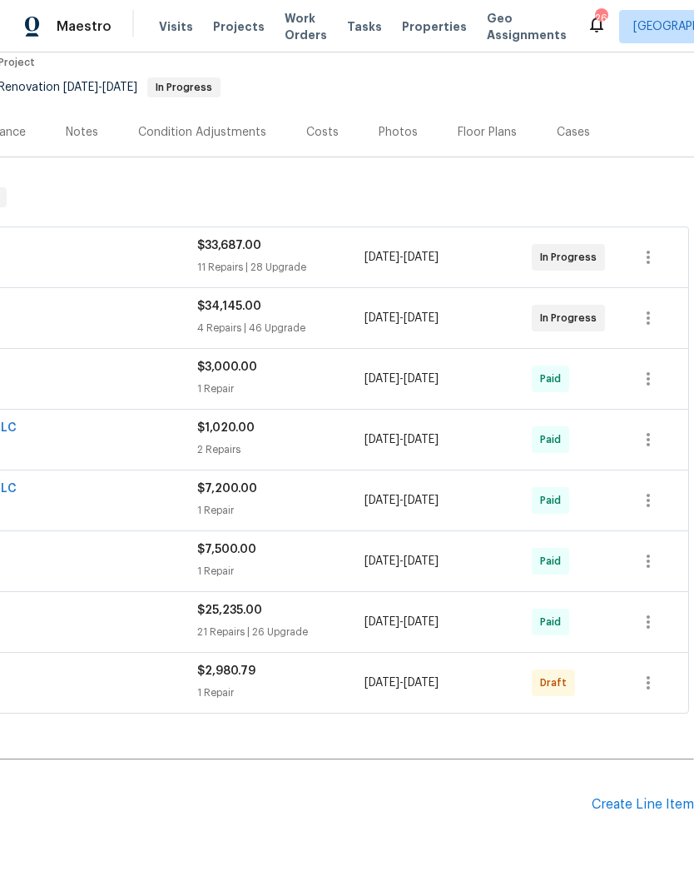
scroll to position [161, 246]
click at [633, 797] on div "Create Line Item" at bounding box center [643, 805] width 102 height 16
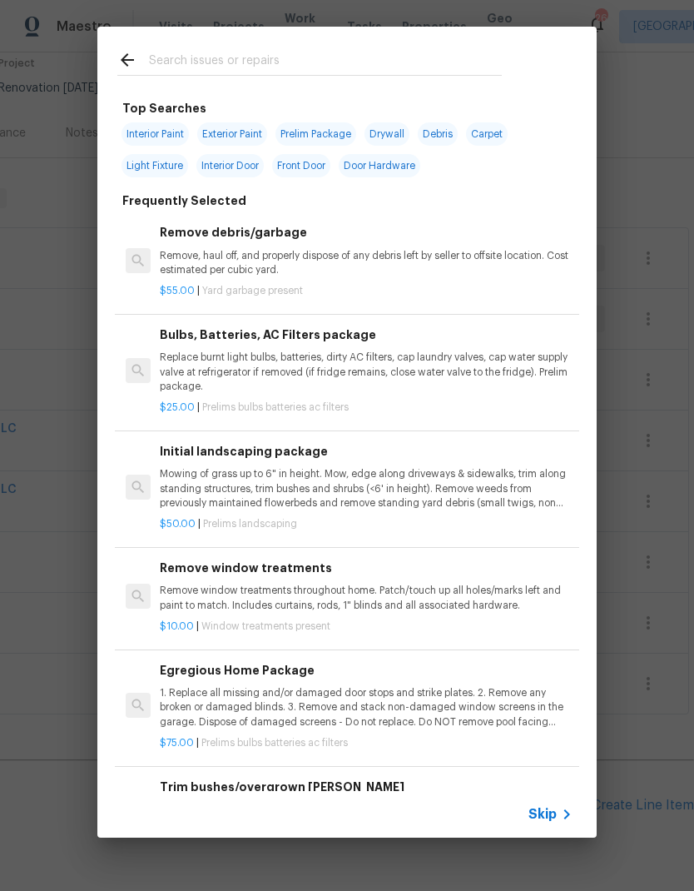
click at [183, 44] on div at bounding box center [309, 60] width 425 height 66
click at [151, 52] on input "text" at bounding box center [325, 62] width 353 height 25
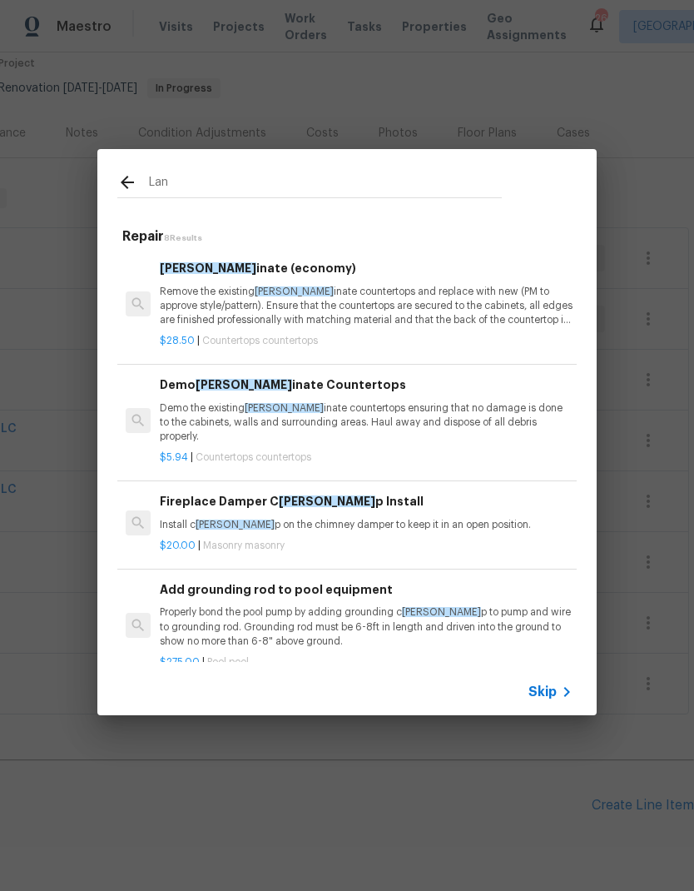
type input "Land"
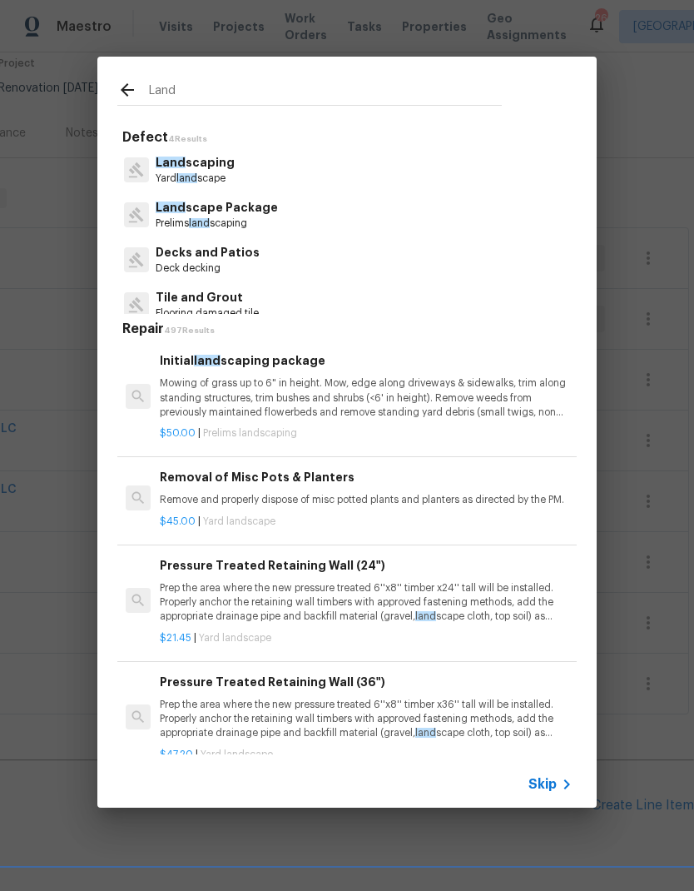
click at [195, 179] on span "land" at bounding box center [186, 178] width 21 height 10
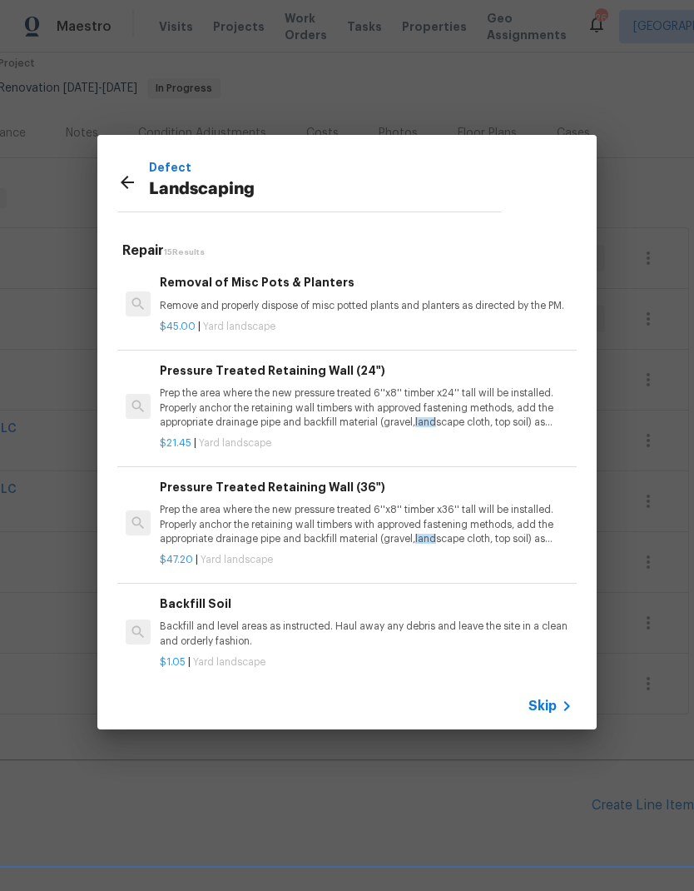
click at [201, 613] on div "Backfill Soil Backfill and level areas as instructed. Haul away any debris and …" at bounding box center [366, 621] width 413 height 54
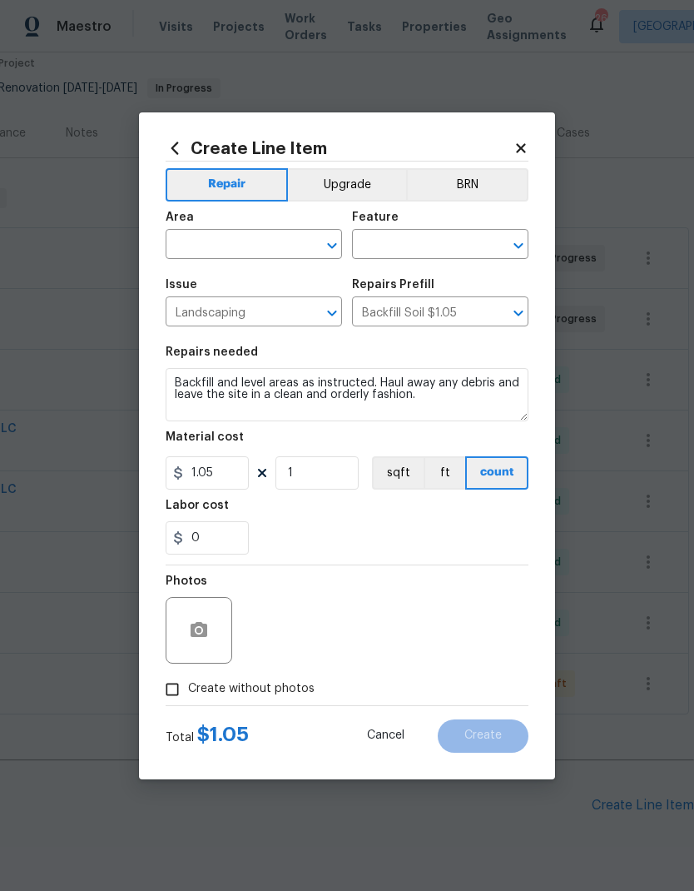
click at [211, 248] on input "text" at bounding box center [231, 246] width 130 height 26
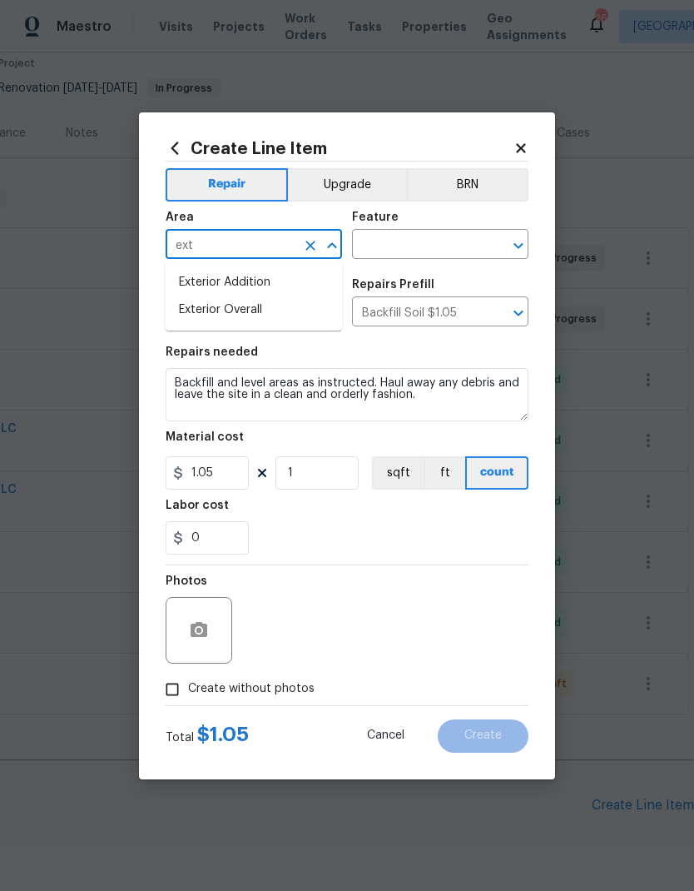
click at [204, 310] on li "Exterior Overall" at bounding box center [254, 309] width 176 height 27
type input "Exterior Overall"
click at [376, 246] on input "text" at bounding box center [417, 246] width 130 height 26
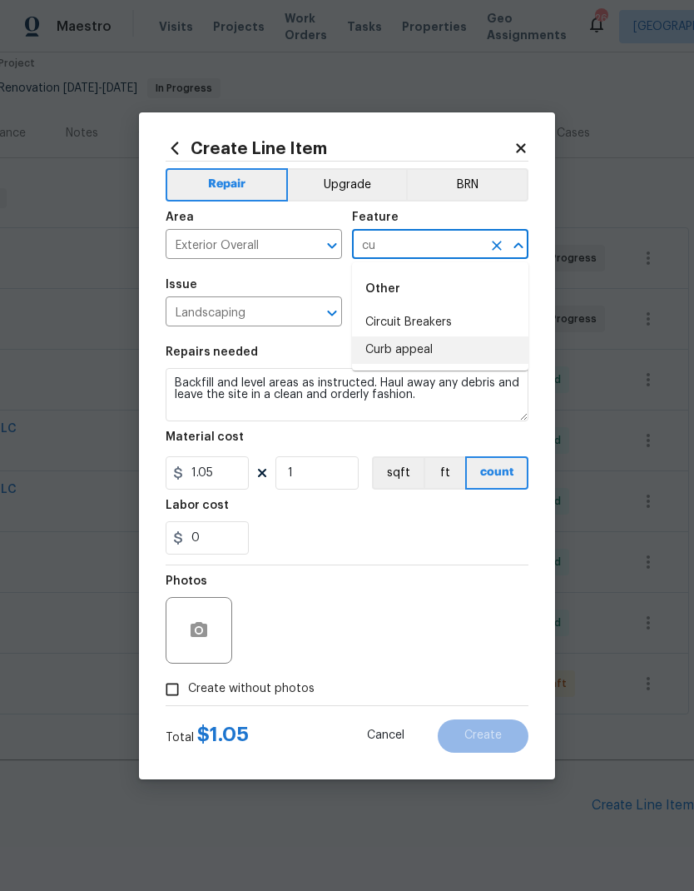
click at [379, 353] on li "Curb appeal" at bounding box center [440, 349] width 176 height 27
type input "Curb appeal"
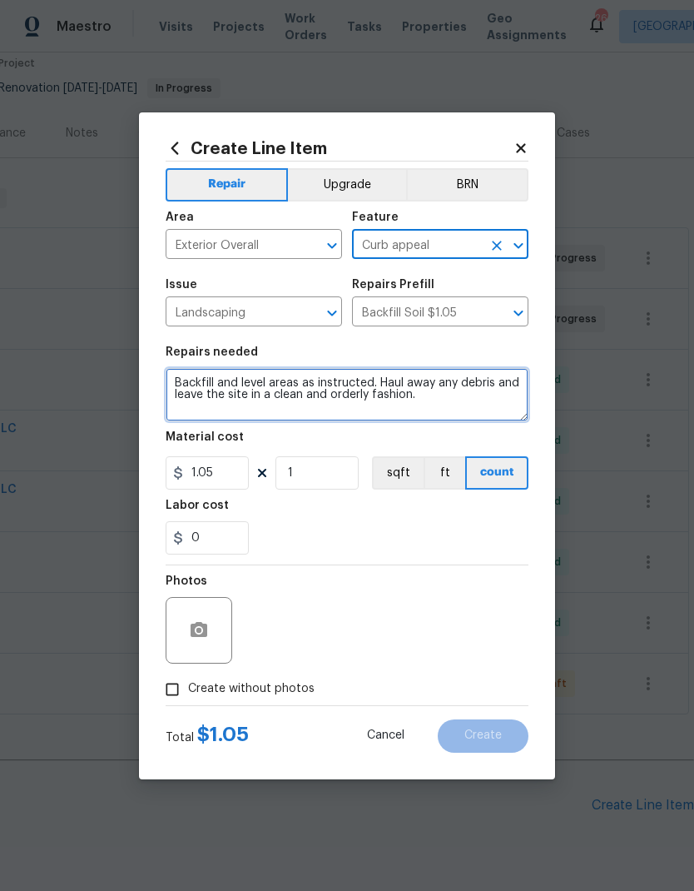
click at [198, 410] on textarea "Backfill and level areas as instructed. Haul away any debris and leave the site…" at bounding box center [347, 394] width 363 height 53
click at [186, 380] on textarea "Backfill and level areas as instructed. Haul away any debris and leave the site…" at bounding box center [347, 394] width 363 height 53
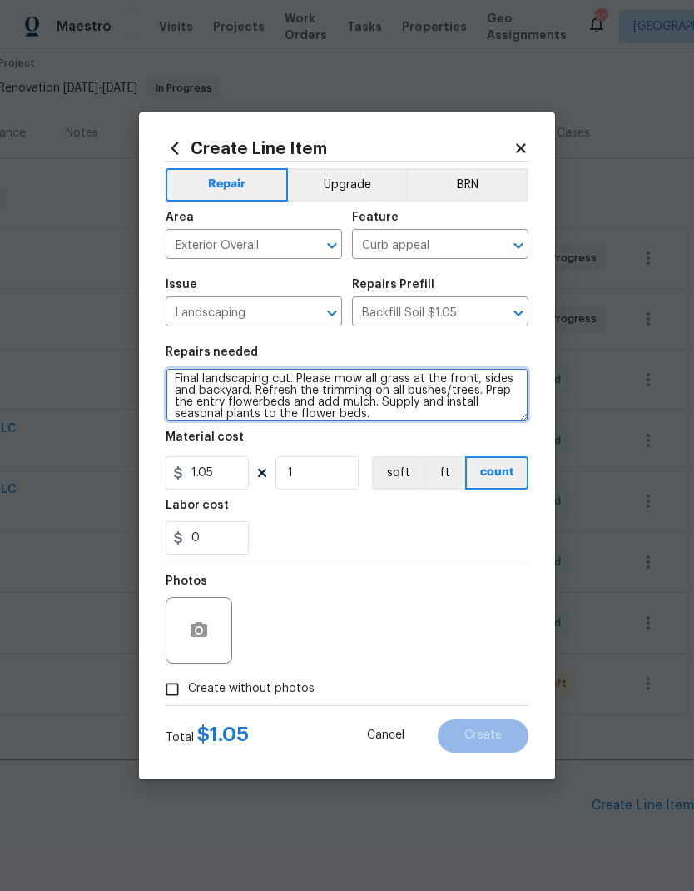
scroll to position [4, 0]
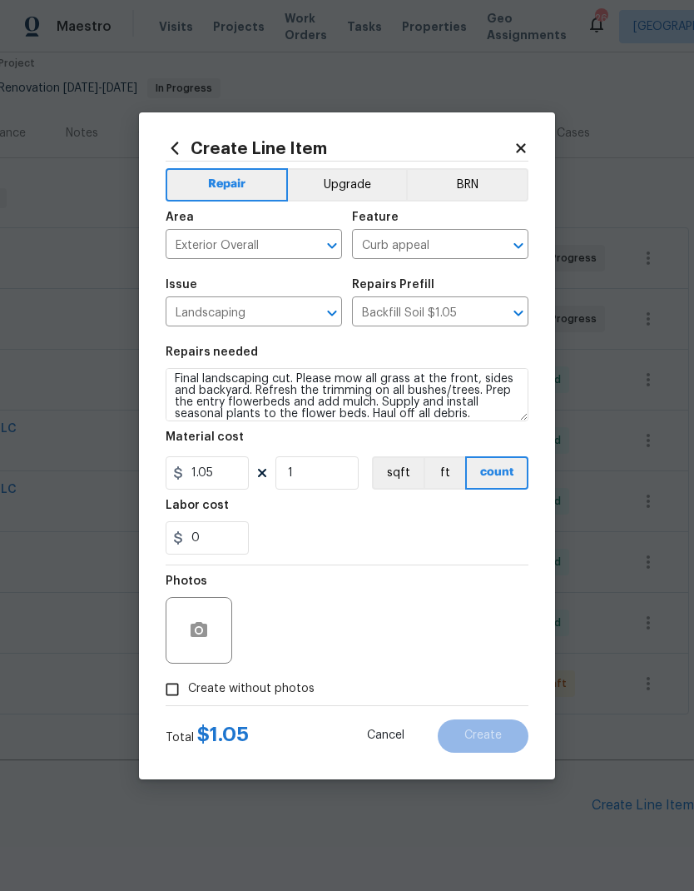
click at [317, 519] on div "Labor cost" at bounding box center [347, 510] width 363 height 22
click at [252, 384] on textarea "Final landscaping cut. Please mow all grass at the front, sides and backyard. R…" at bounding box center [347, 394] width 363 height 53
click at [256, 397] on textarea "Final landscaping cut. Please mow all grass at the front, sides and backyard. R…" at bounding box center [347, 394] width 363 height 53
click at [251, 399] on textarea "Final landscaping cut. Please mow all grass at the front, sides and backyard. R…" at bounding box center [347, 394] width 363 height 53
click at [251, 383] on textarea "Final landscaping cut. Please mow all grass at the front, sides and backyard. R…" at bounding box center [347, 394] width 363 height 53
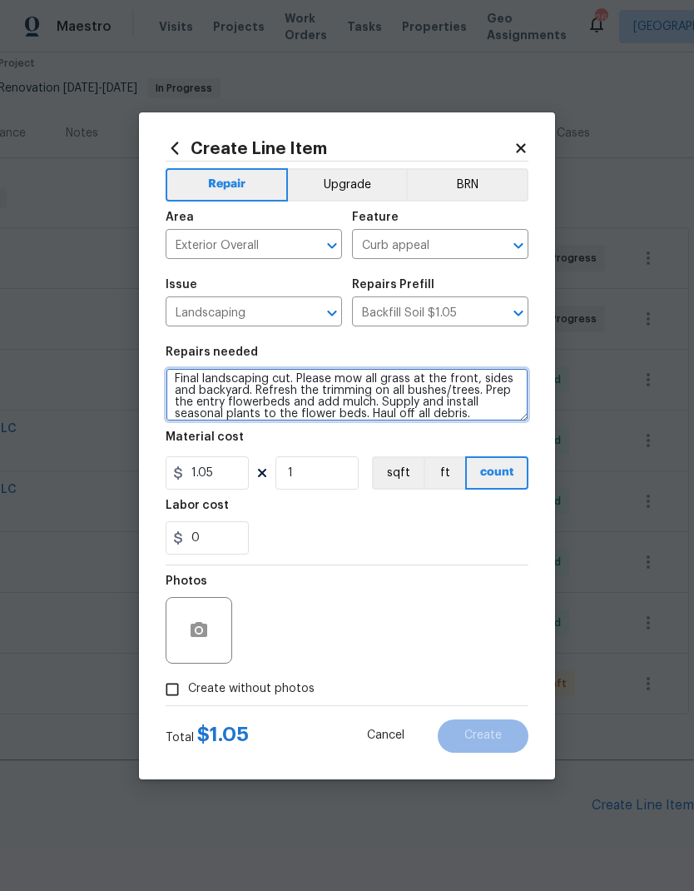
click at [261, 389] on textarea "Final landscaping cut. Please mow all grass at the front, sides and backyard. R…" at bounding box center [347, 394] width 363 height 53
type textarea "Final landscaping cut. Please mow all grass at the front, sides and backyard. E…"
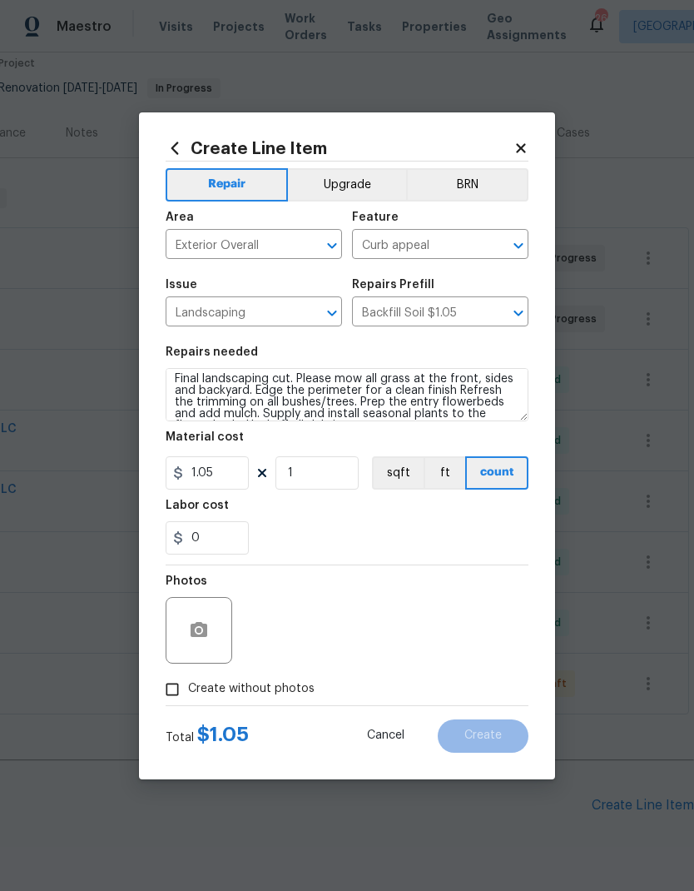
click at [354, 539] on div "0" at bounding box center [347, 537] width 363 height 33
click at [218, 480] on input "1.05" at bounding box center [207, 472] width 83 height 33
type input "600"
click at [417, 539] on div "0" at bounding box center [347, 537] width 363 height 33
click at [200, 640] on icon "button" at bounding box center [199, 630] width 20 height 20
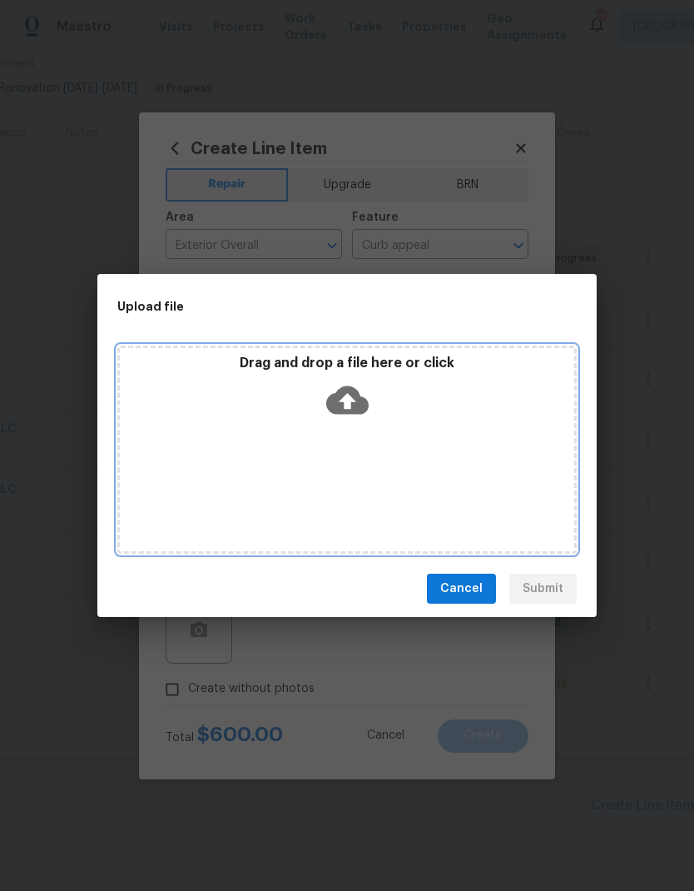
click at [354, 393] on icon at bounding box center [347, 400] width 42 height 28
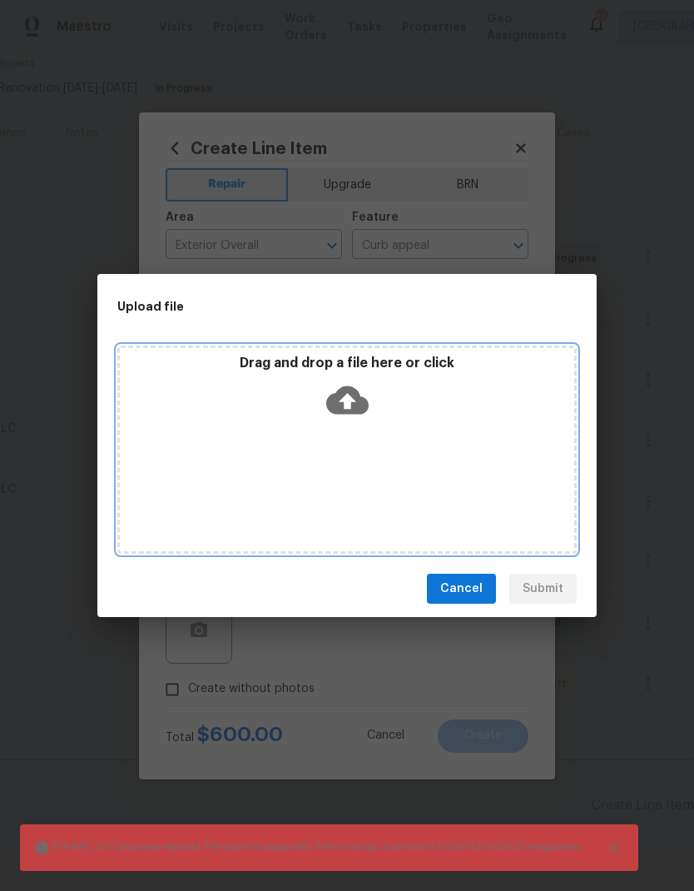
click at [356, 415] on icon at bounding box center [347, 400] width 42 height 42
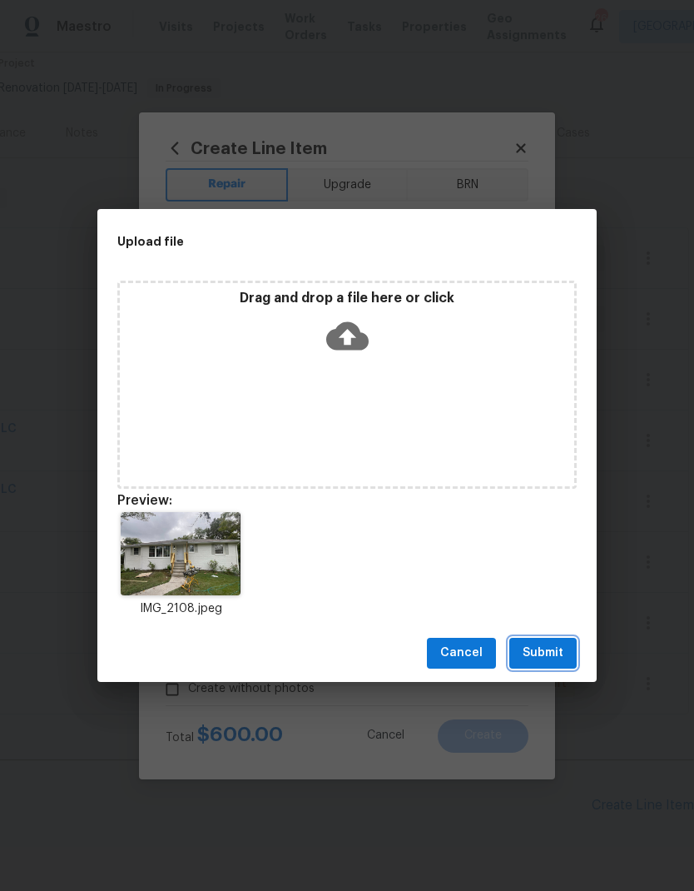
click at [530, 651] on span "Submit" at bounding box center [543, 653] width 41 height 21
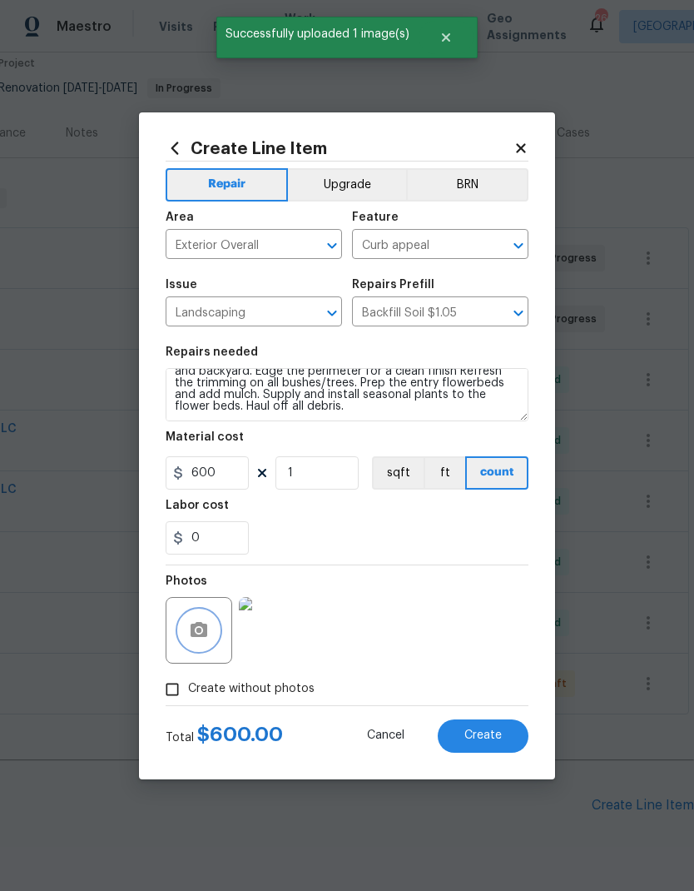
scroll to position [23, 0]
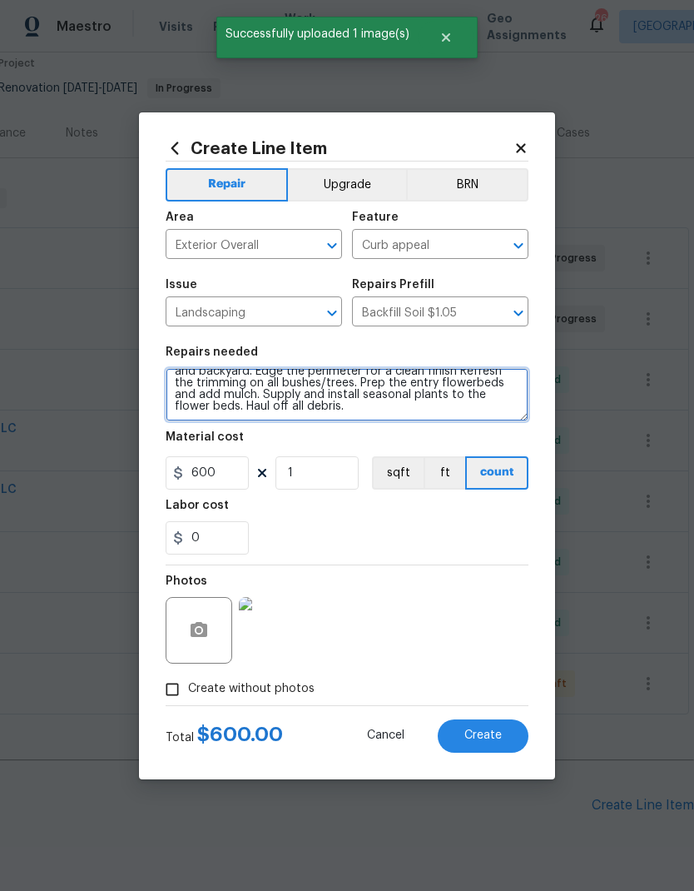
click at [474, 385] on textarea "Final landscaping cut. Please mow all grass at the front, sides and backyard. E…" at bounding box center [347, 394] width 363 height 53
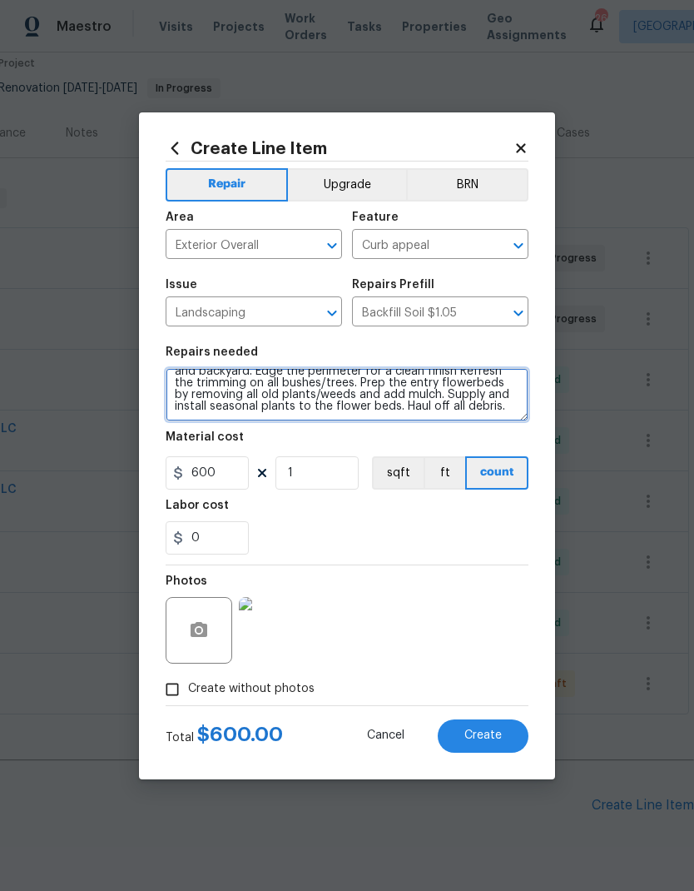
type textarea "Final landscaping cut. Please mow all grass at the front, sides and backyard. E…"
click at [396, 531] on div "0" at bounding box center [347, 537] width 363 height 33
click at [474, 732] on span "Create" at bounding box center [482, 735] width 37 height 12
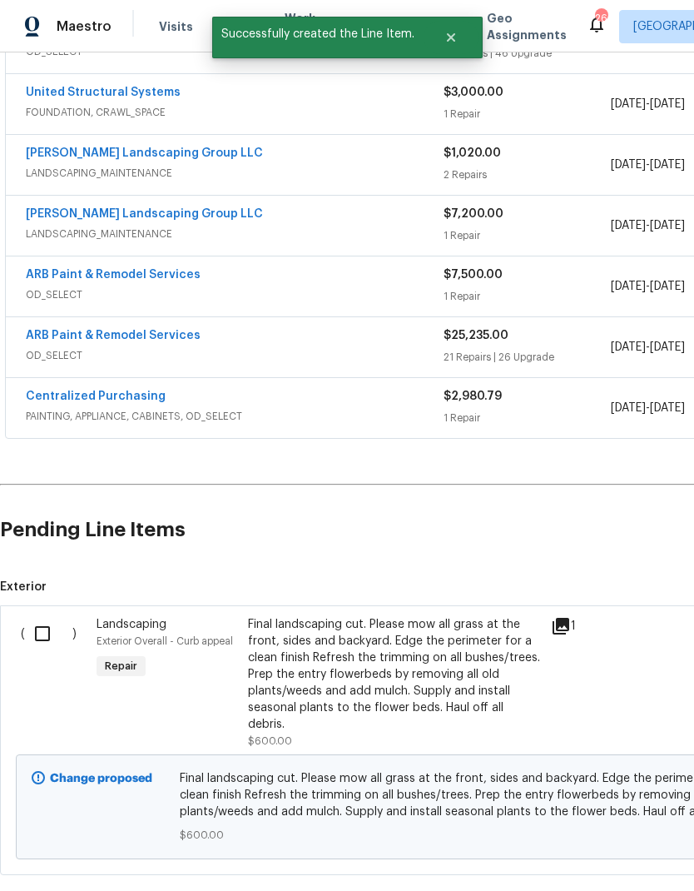
scroll to position [435, -1]
click at [29, 624] on input "checkbox" at bounding box center [48, 634] width 47 height 35
checkbox input "true"
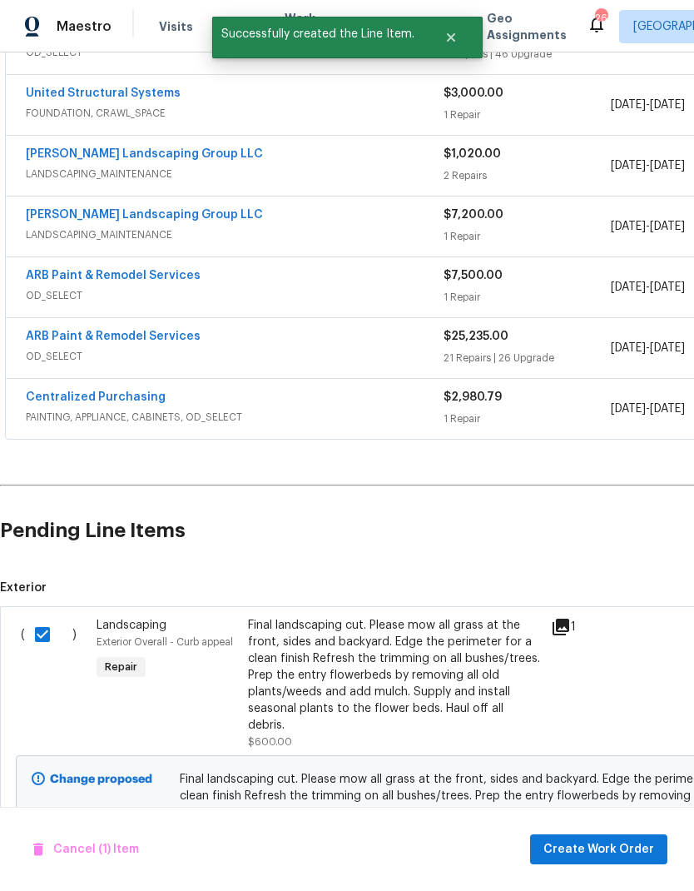
scroll to position [434, 0]
click at [575, 841] on span "Create Work Order" at bounding box center [599, 849] width 111 height 21
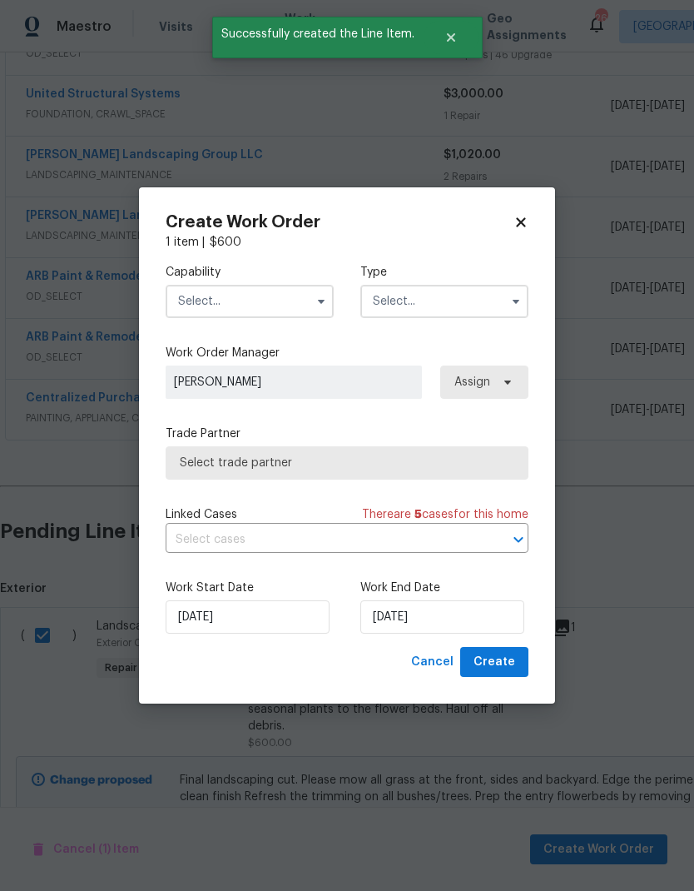
click at [276, 303] on input "text" at bounding box center [250, 301] width 168 height 33
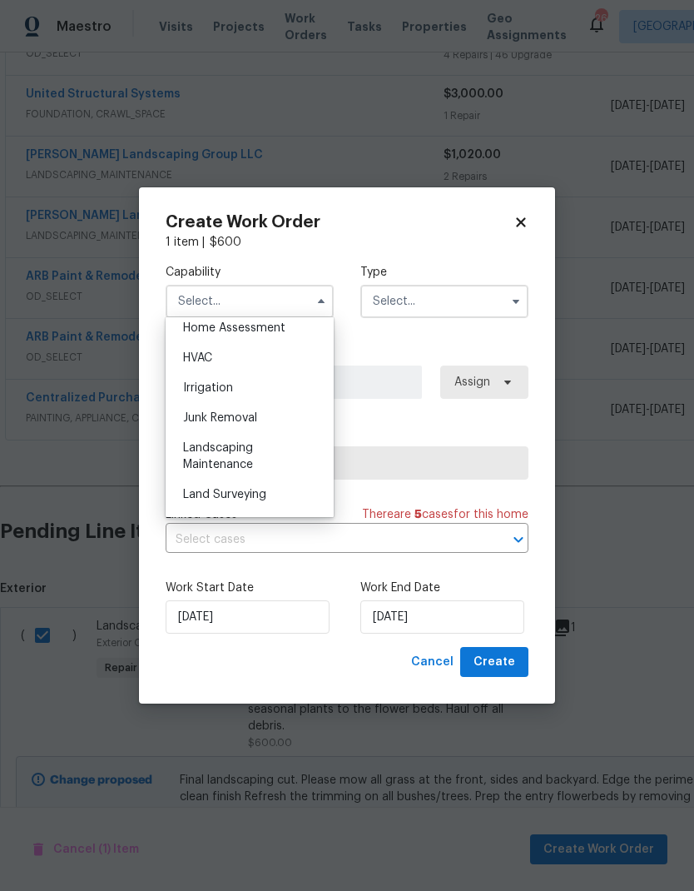
scroll to position [985, 0]
click at [253, 457] on span "Landscaping Maintenance" at bounding box center [218, 455] width 70 height 28
type input "Landscaping Maintenance"
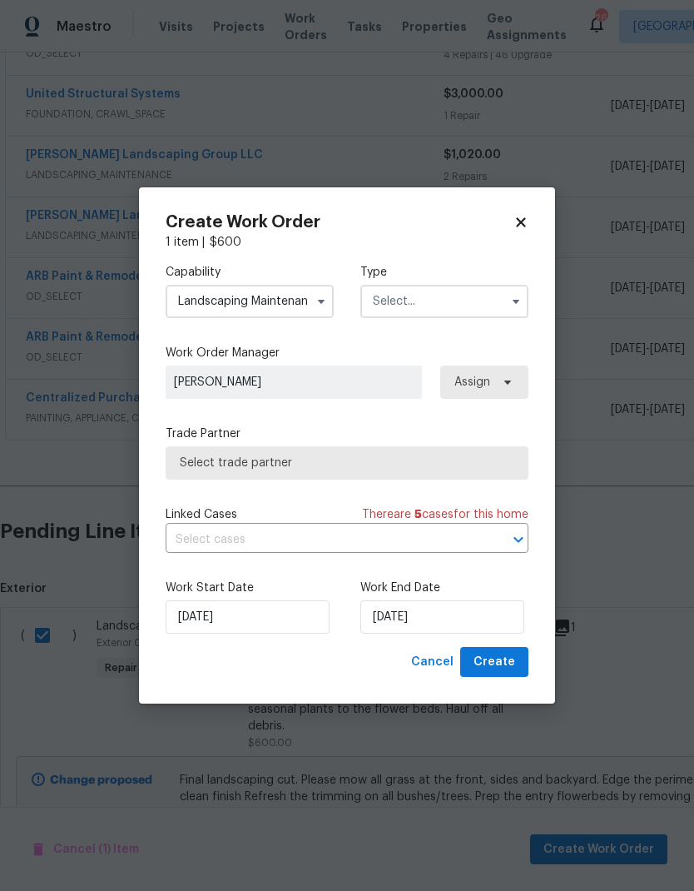
click at [490, 303] on input "text" at bounding box center [444, 301] width 168 height 33
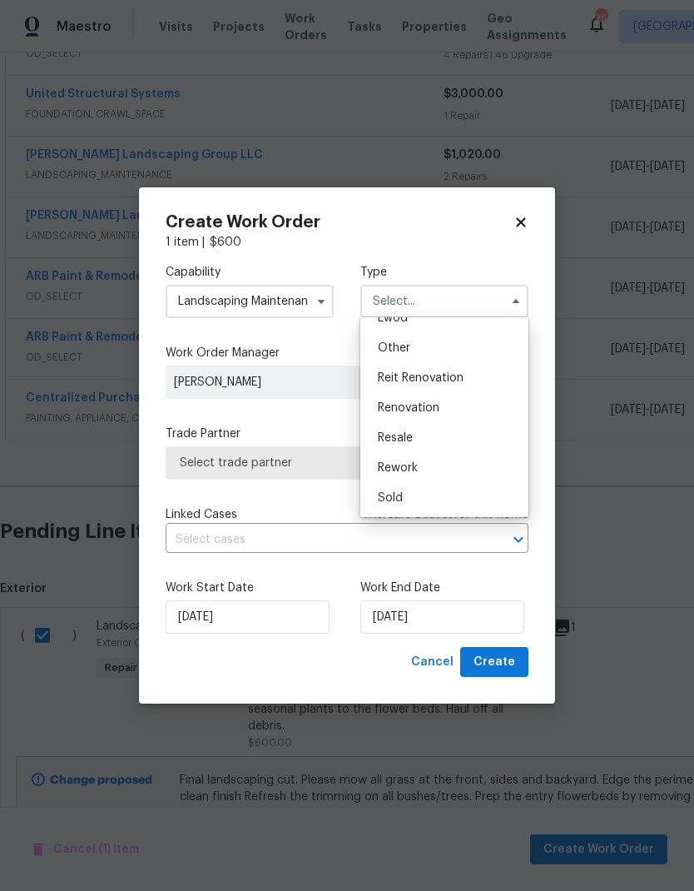
scroll to position [198, 0]
click at [454, 411] on div "Renovation" at bounding box center [445, 408] width 160 height 30
type input "Renovation"
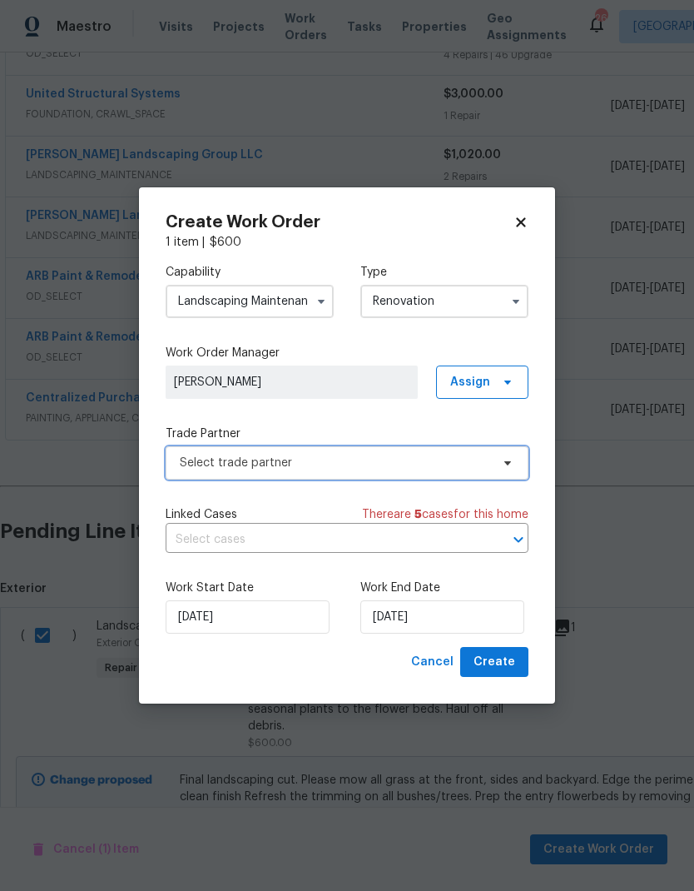
click at [447, 467] on span "Select trade partner" at bounding box center [335, 462] width 310 height 17
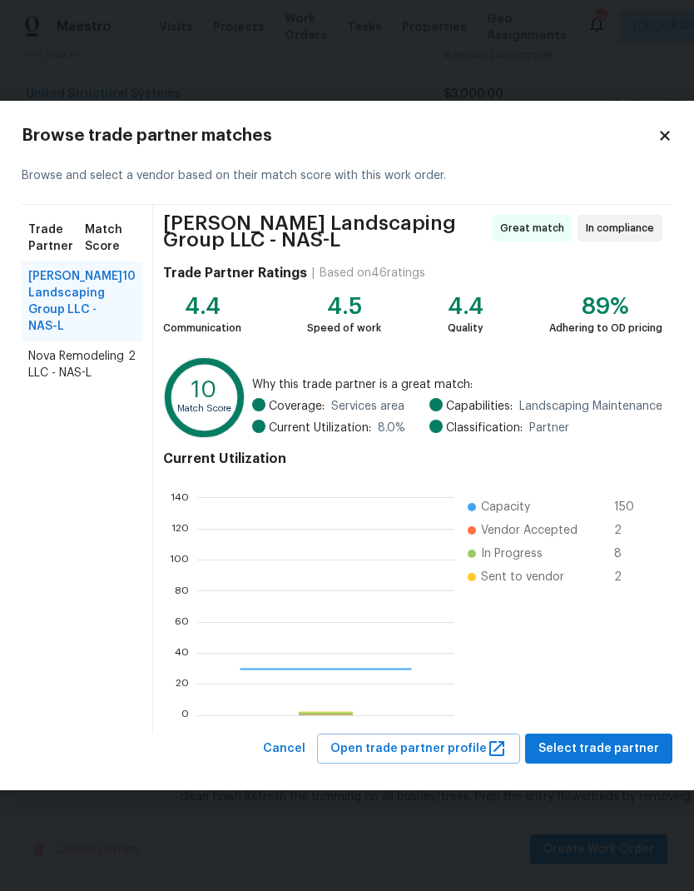
scroll to position [233, 257]
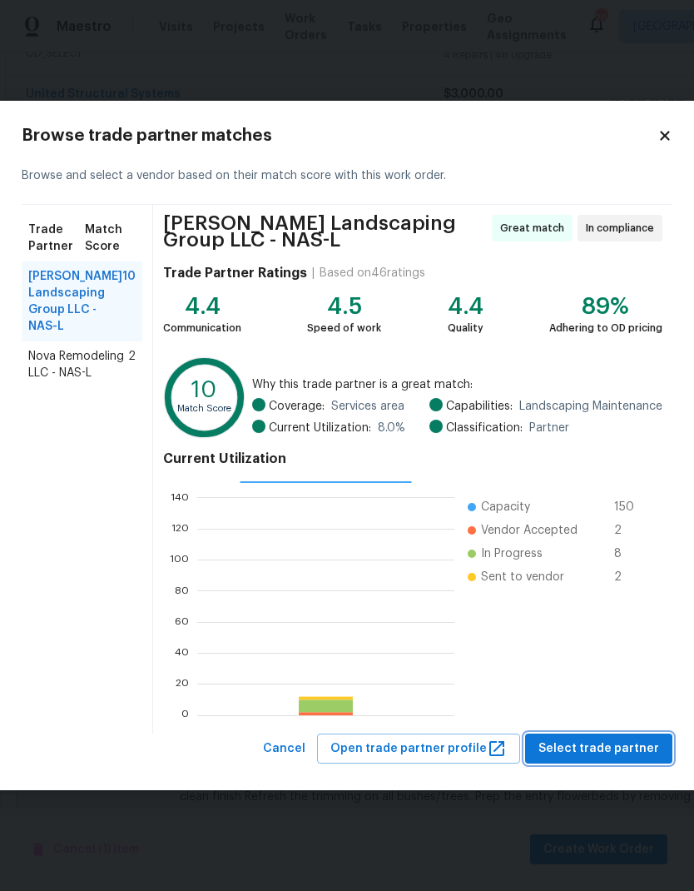
click at [588, 736] on button "Select trade partner" at bounding box center [598, 748] width 147 height 31
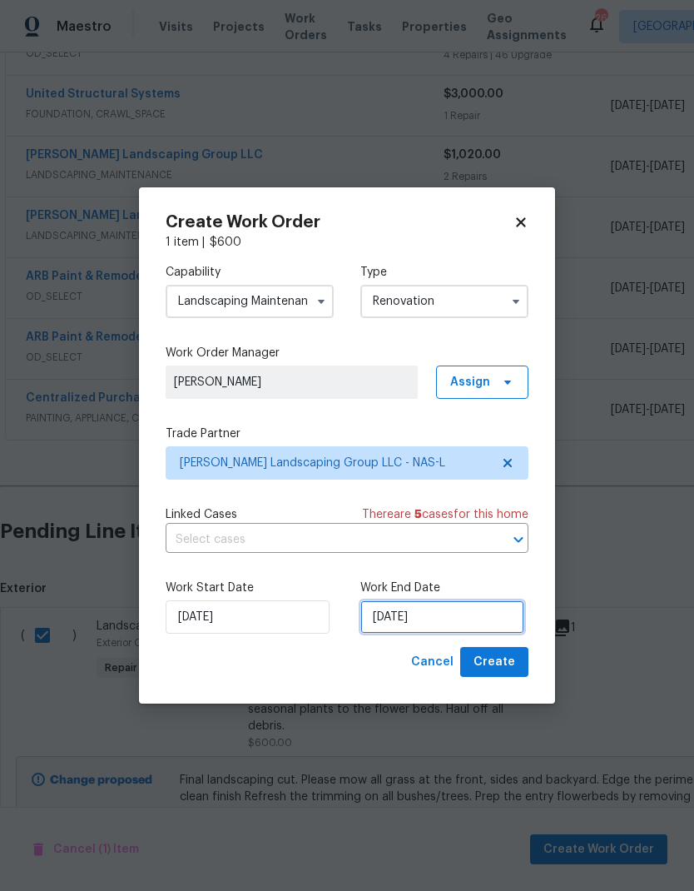
click at [432, 619] on input "[DATE]" at bounding box center [442, 616] width 164 height 33
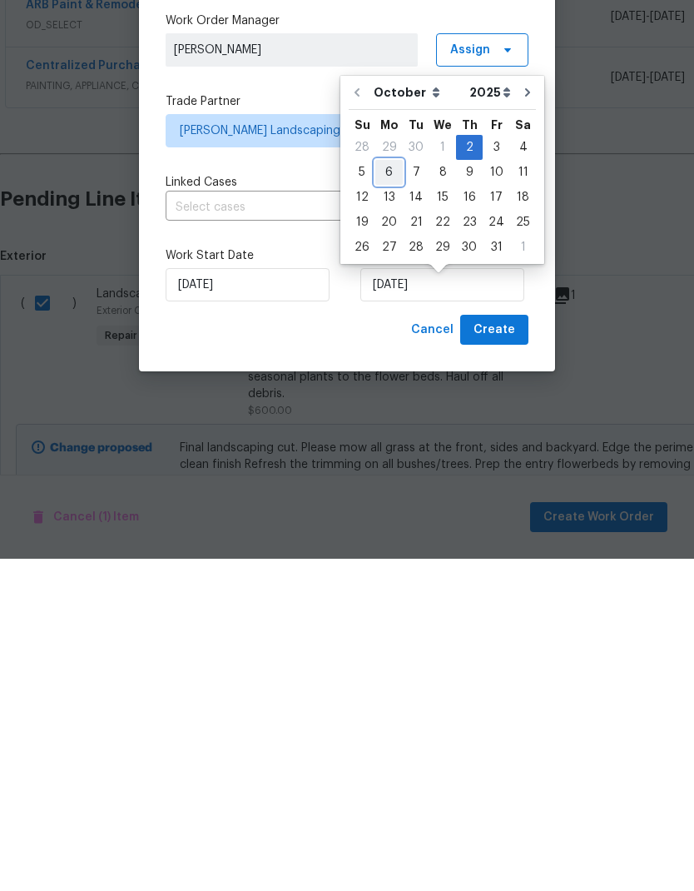
click at [387, 493] on div "6" at bounding box center [388, 504] width 27 height 23
type input "[DATE]"
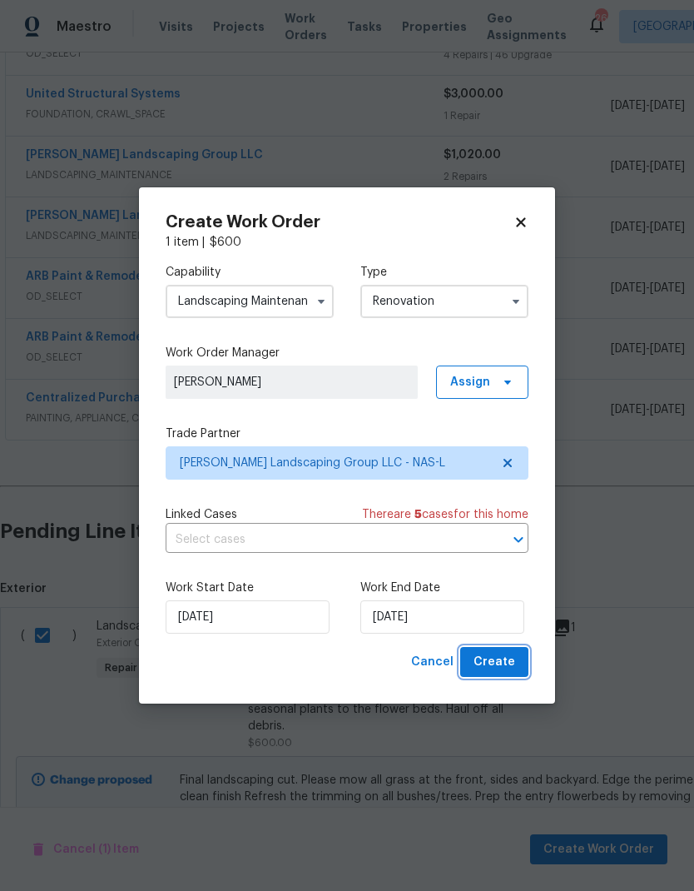
click at [505, 651] on button "Create" at bounding box center [494, 662] width 68 height 31
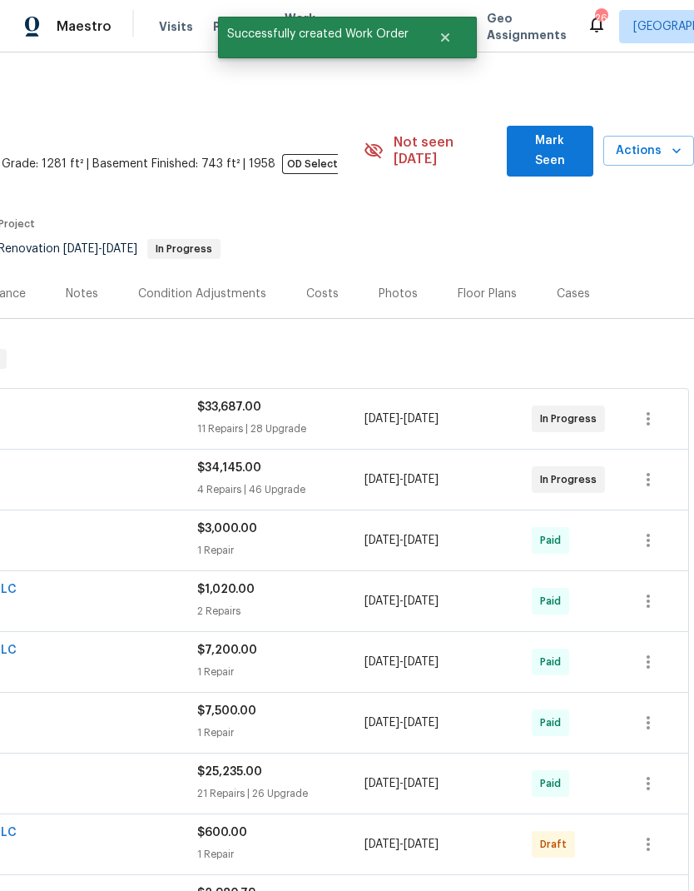
scroll to position [0, 246]
click at [651, 834] on icon "button" at bounding box center [648, 844] width 20 height 20
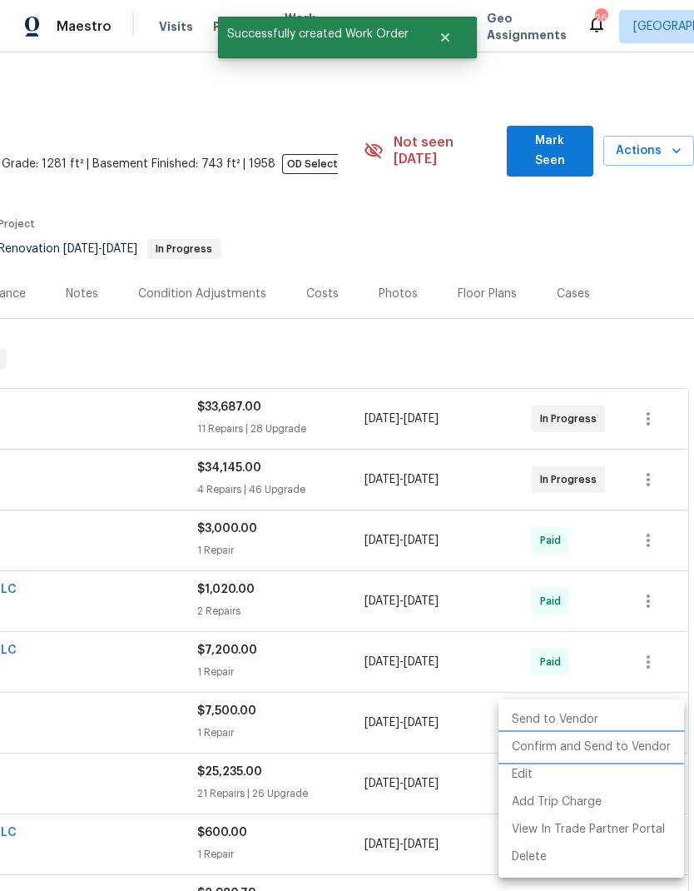
click at [630, 749] on li "Confirm and Send to Vendor" at bounding box center [592, 746] width 186 height 27
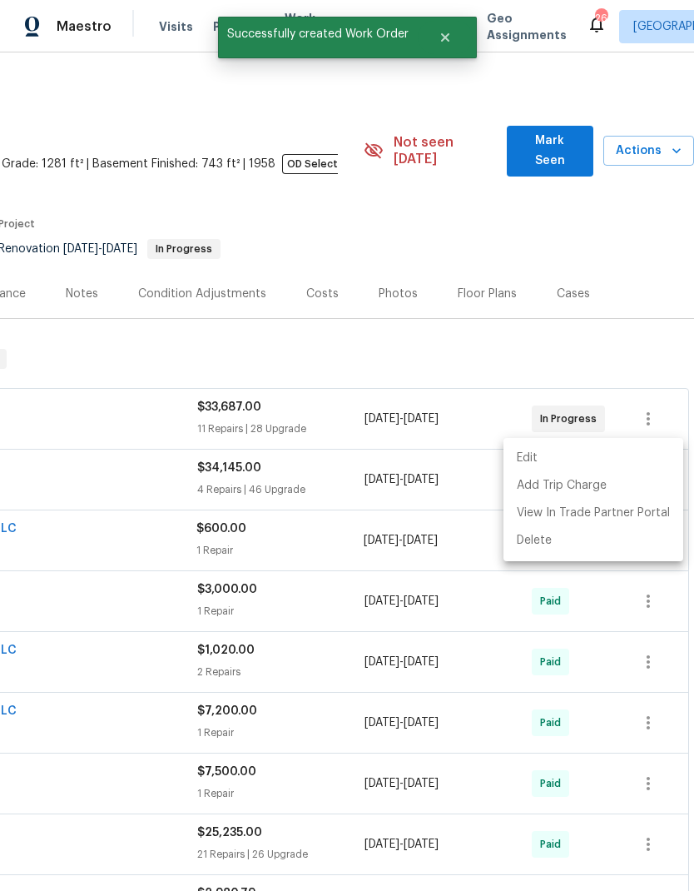
click at [496, 161] on div at bounding box center [347, 445] width 694 height 891
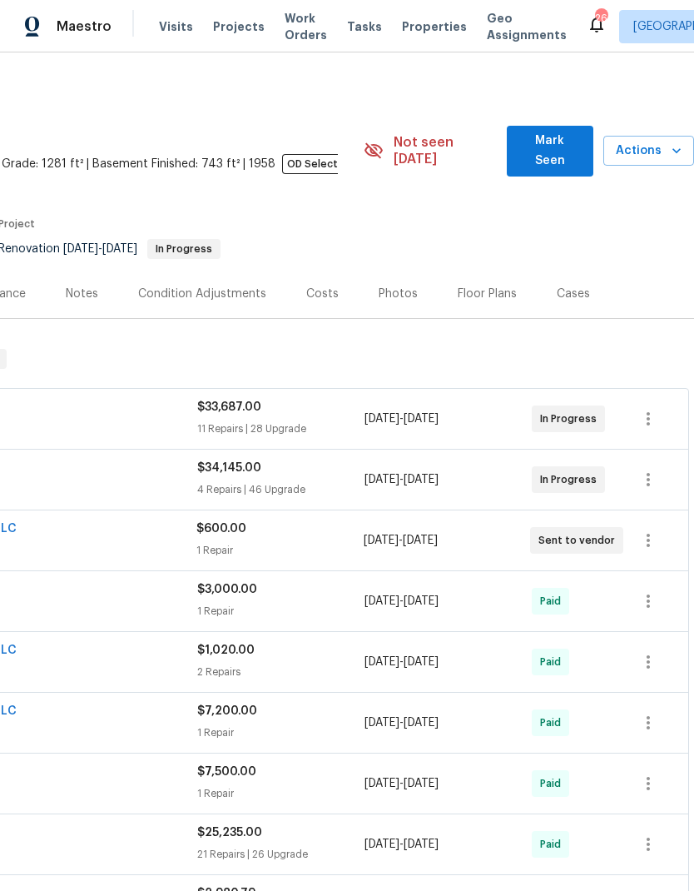
click at [554, 131] on span "Mark Seen" at bounding box center [550, 151] width 60 height 41
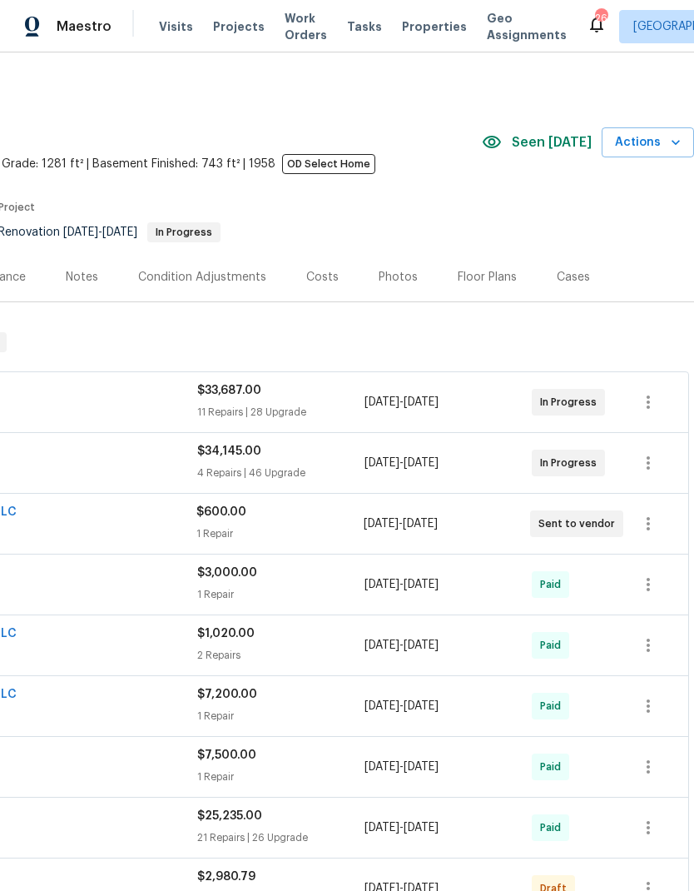
scroll to position [0, 0]
click at [293, 27] on span "Work Orders" at bounding box center [306, 26] width 42 height 33
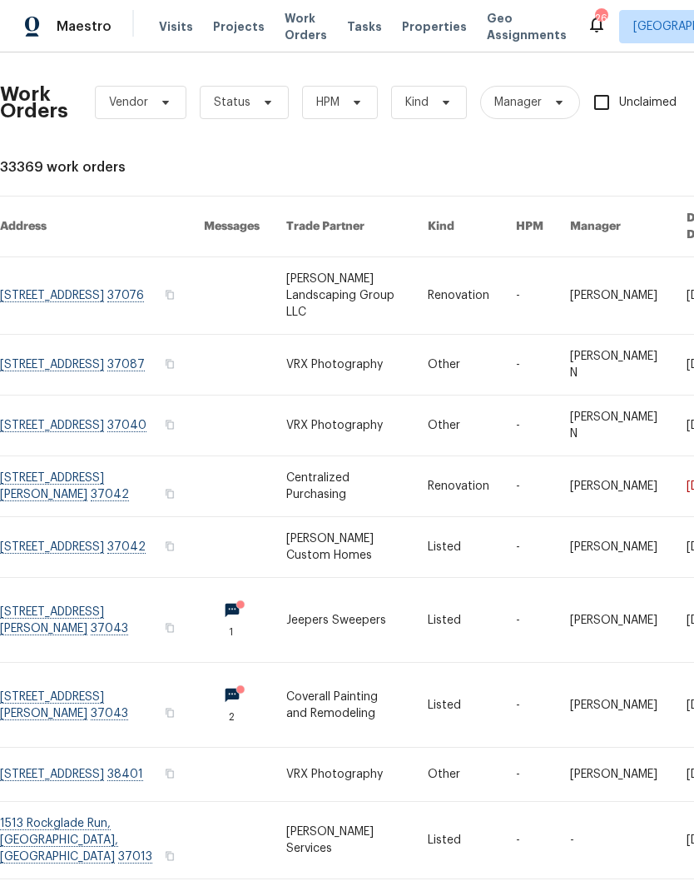
click at [380, 285] on link at bounding box center [357, 295] width 142 height 77
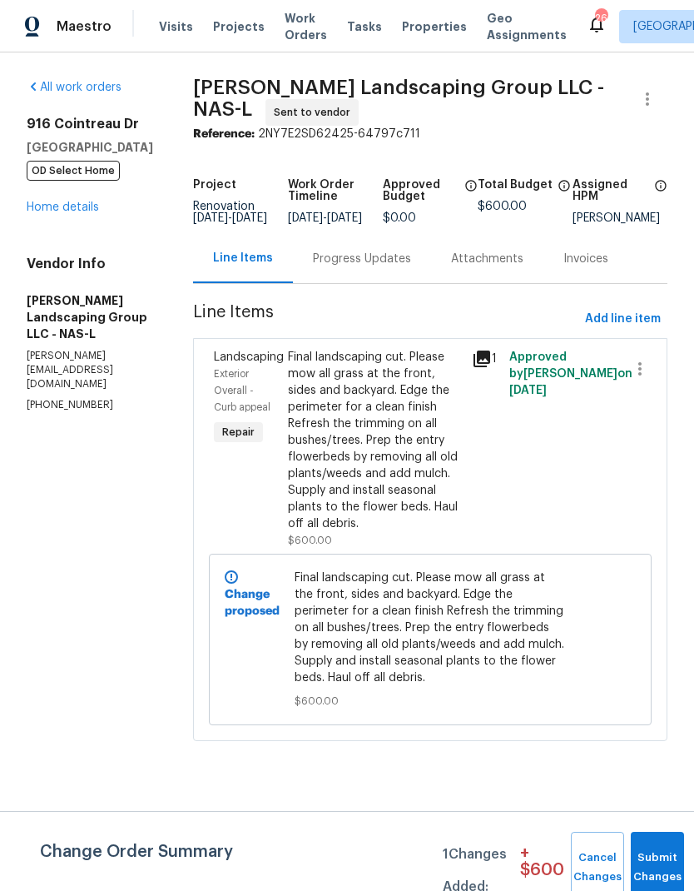
click at [398, 260] on div "Progress Updates" at bounding box center [362, 258] width 138 height 49
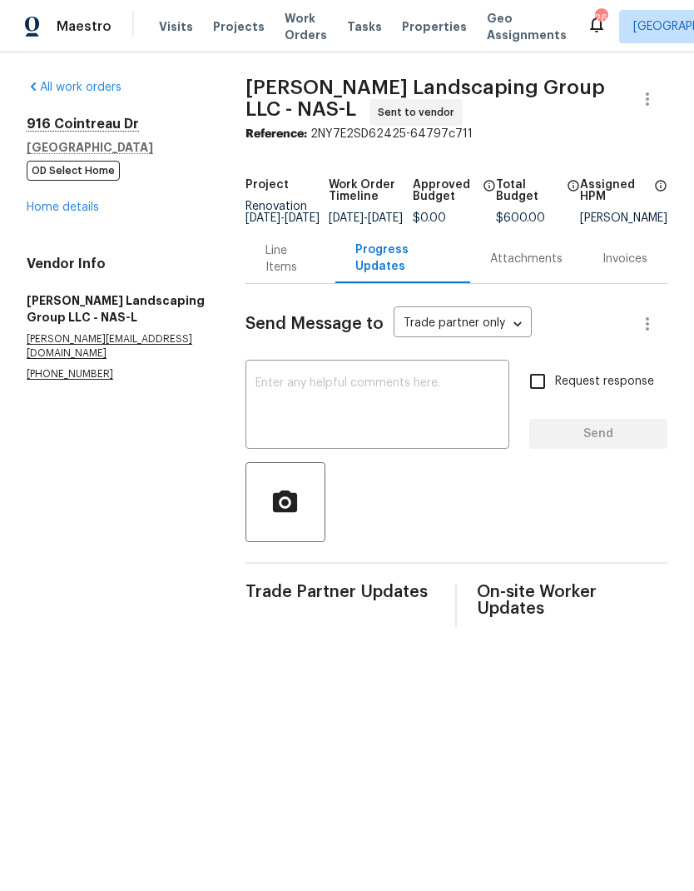
click at [427, 423] on textarea at bounding box center [378, 406] width 244 height 58
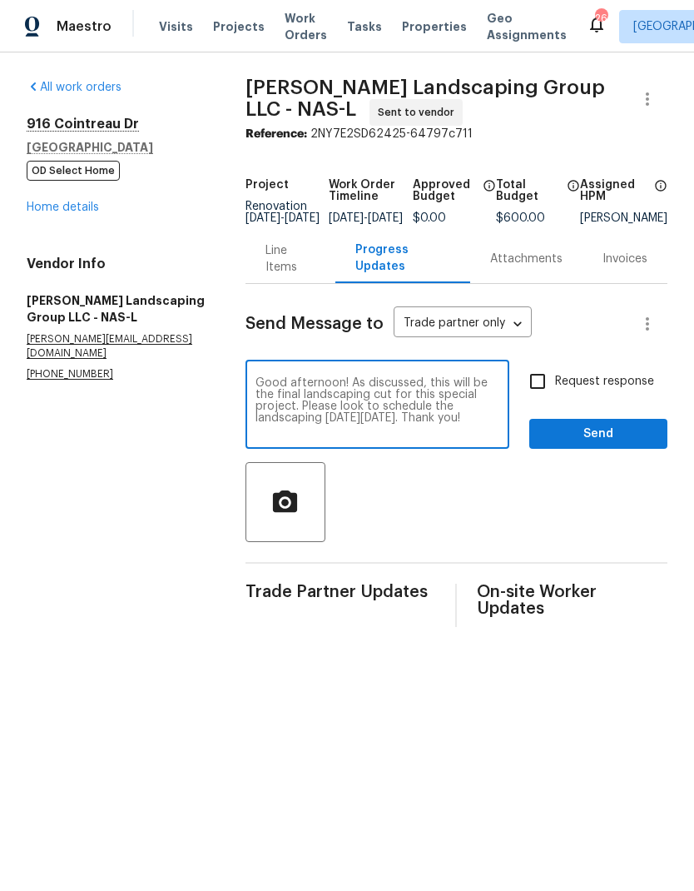
type textarea "Good afternoon! As discussed, this will be the final landscaping cut for this s…"
click at [555, 380] on input "Request response" at bounding box center [537, 381] width 35 height 35
checkbox input "true"
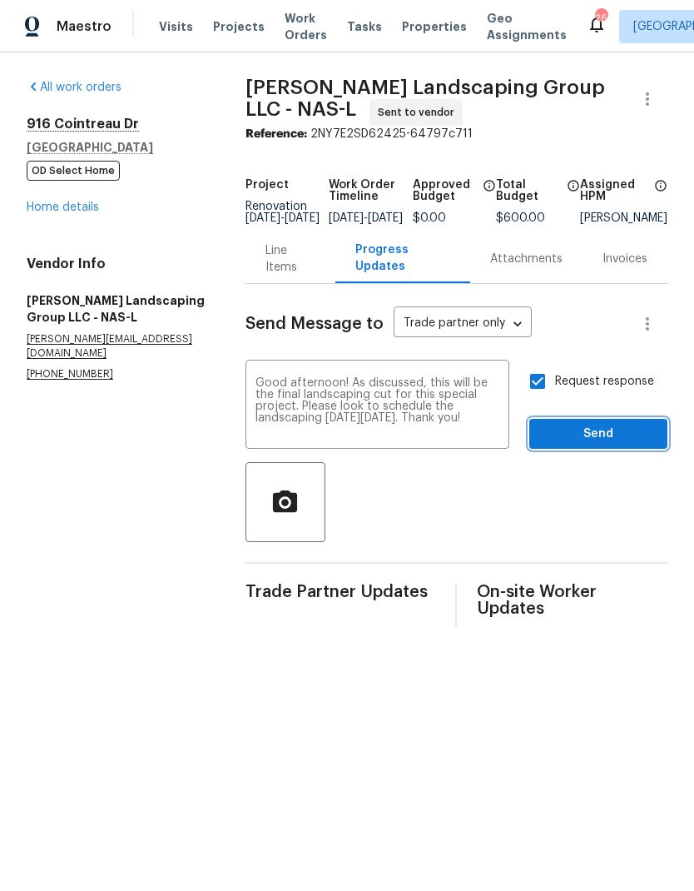
click at [590, 444] on span "Send" at bounding box center [599, 434] width 112 height 21
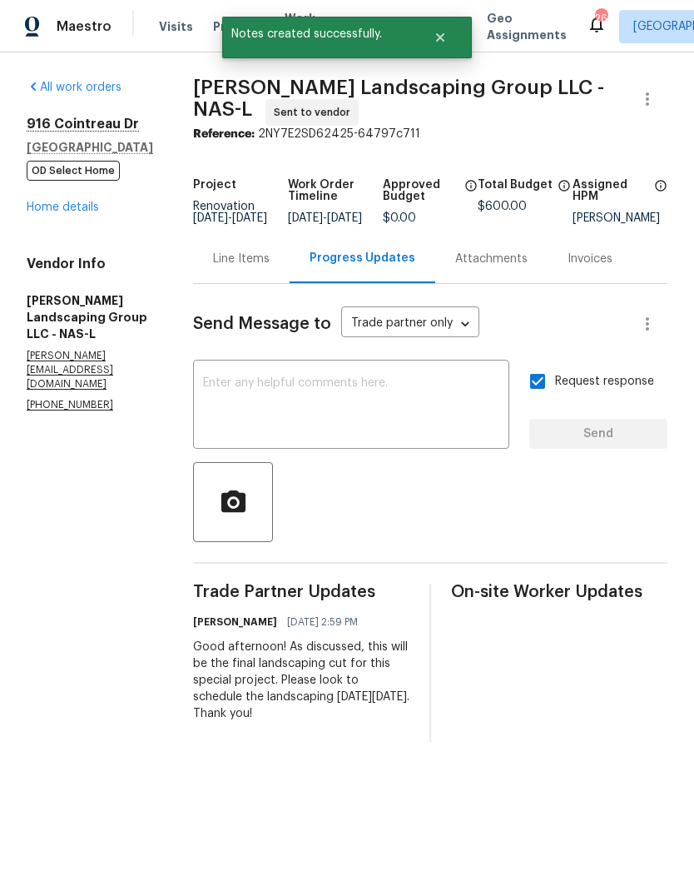
click at [270, 267] on div "Line Items" at bounding box center [241, 259] width 57 height 17
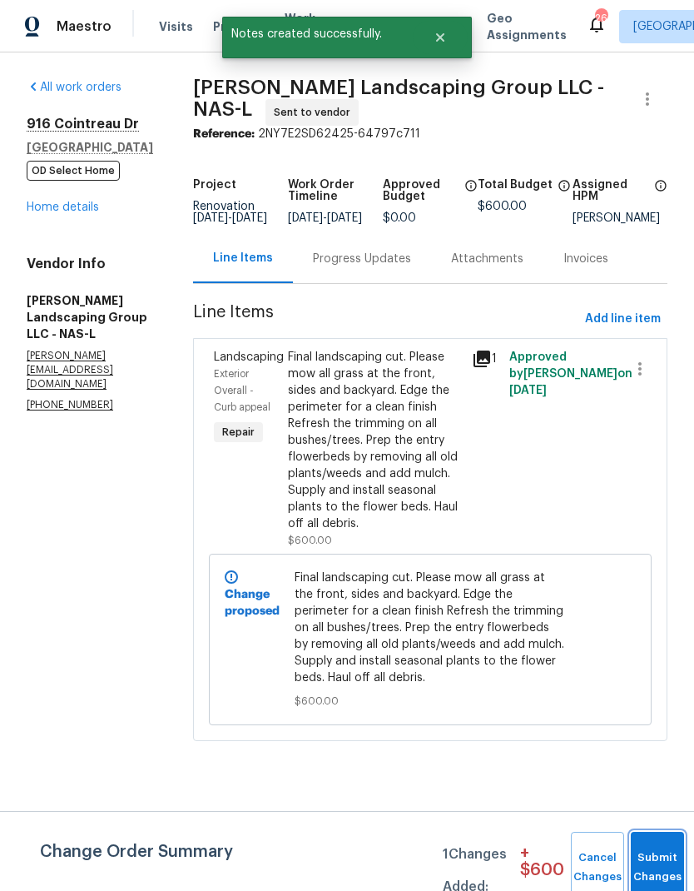
click at [648, 866] on span "Submit Changes" at bounding box center [657, 867] width 37 height 38
